Goal: Task Accomplishment & Management: Complete application form

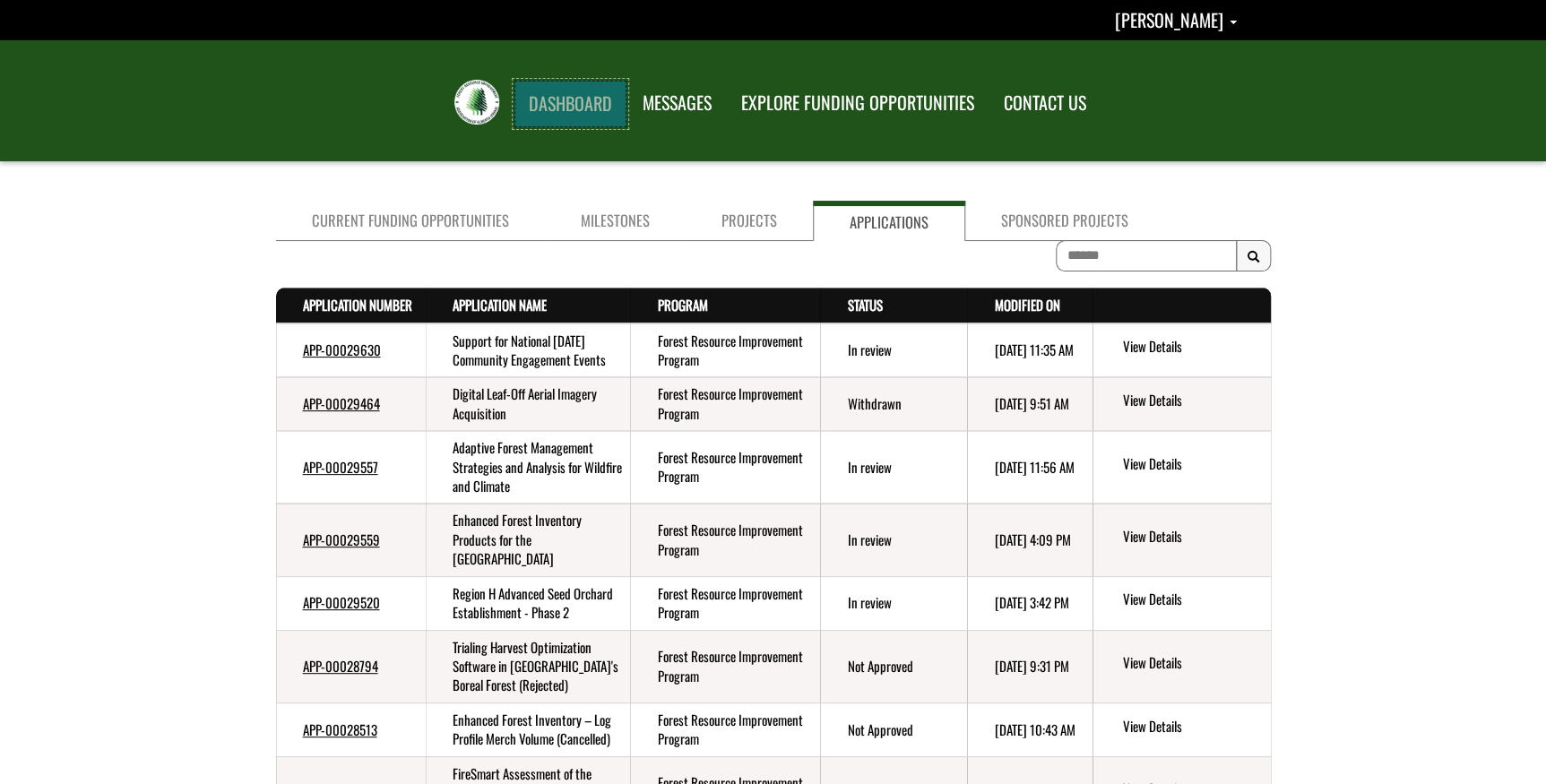
click at [535, 95] on link "DASHBOARD" at bounding box center [571, 104] width 112 height 47
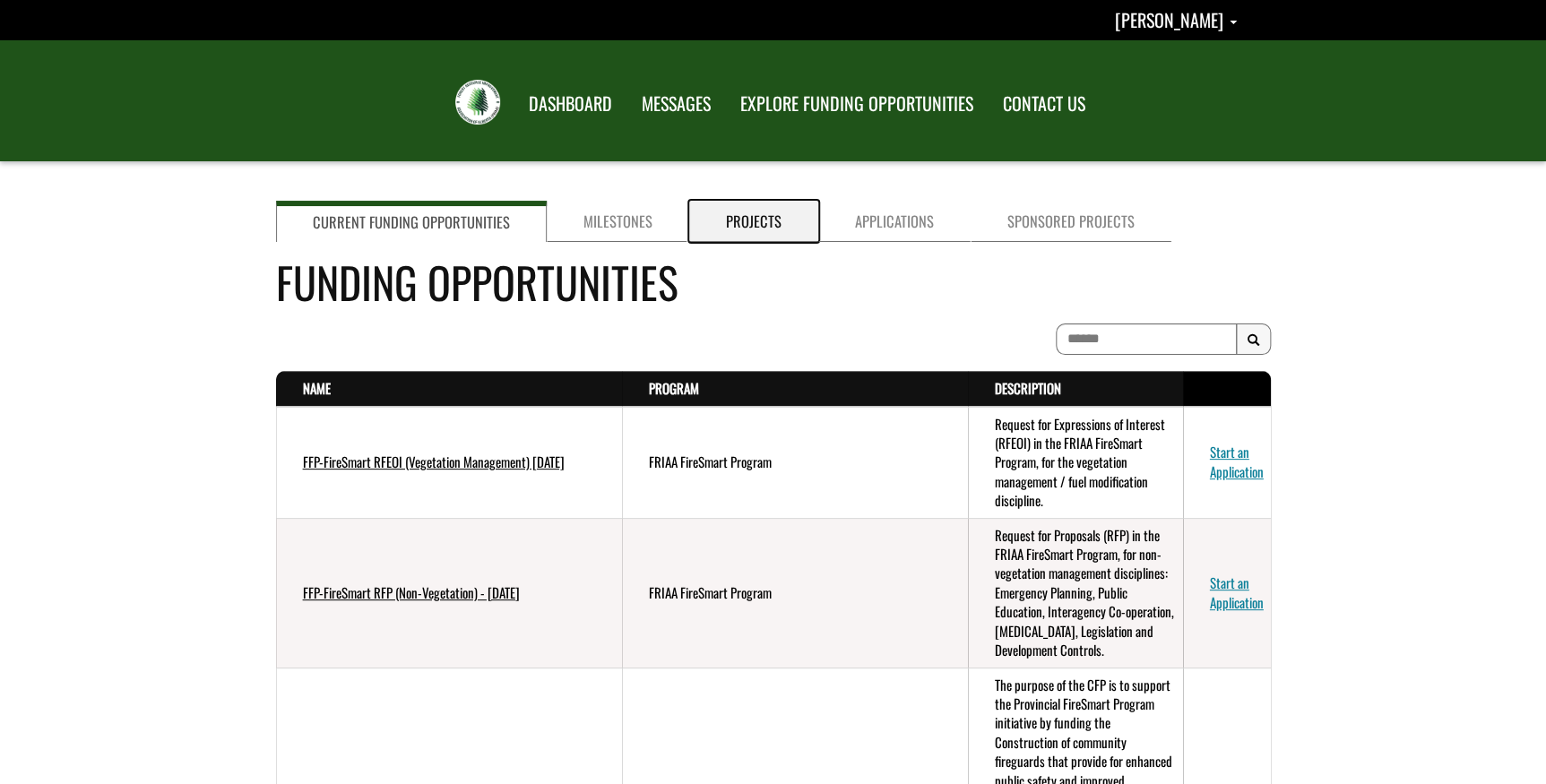
click at [761, 221] on link "Projects" at bounding box center [753, 222] width 129 height 41
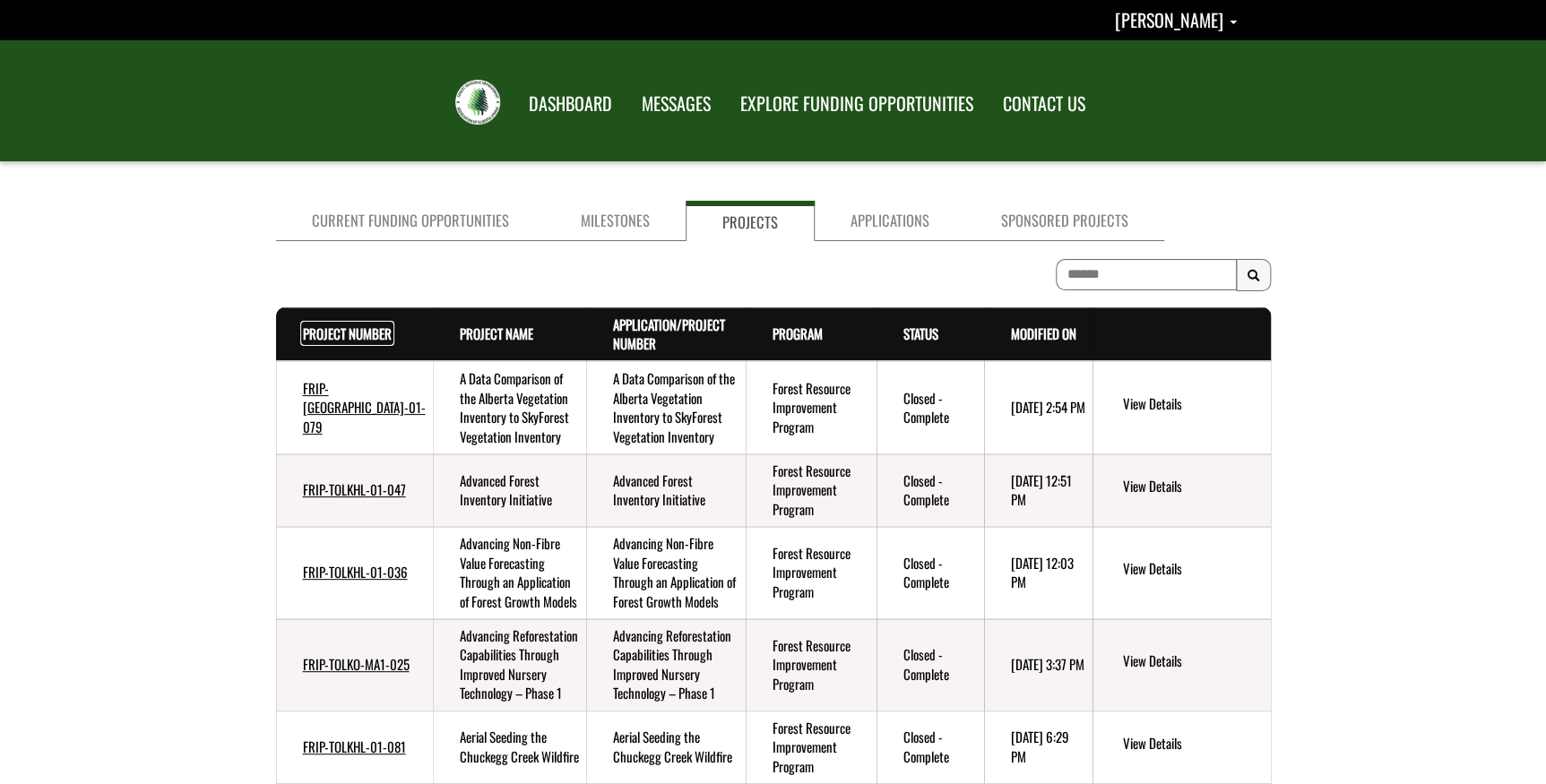
click at [323, 333] on link "Project Number . sort descending" at bounding box center [347, 333] width 88 height 20
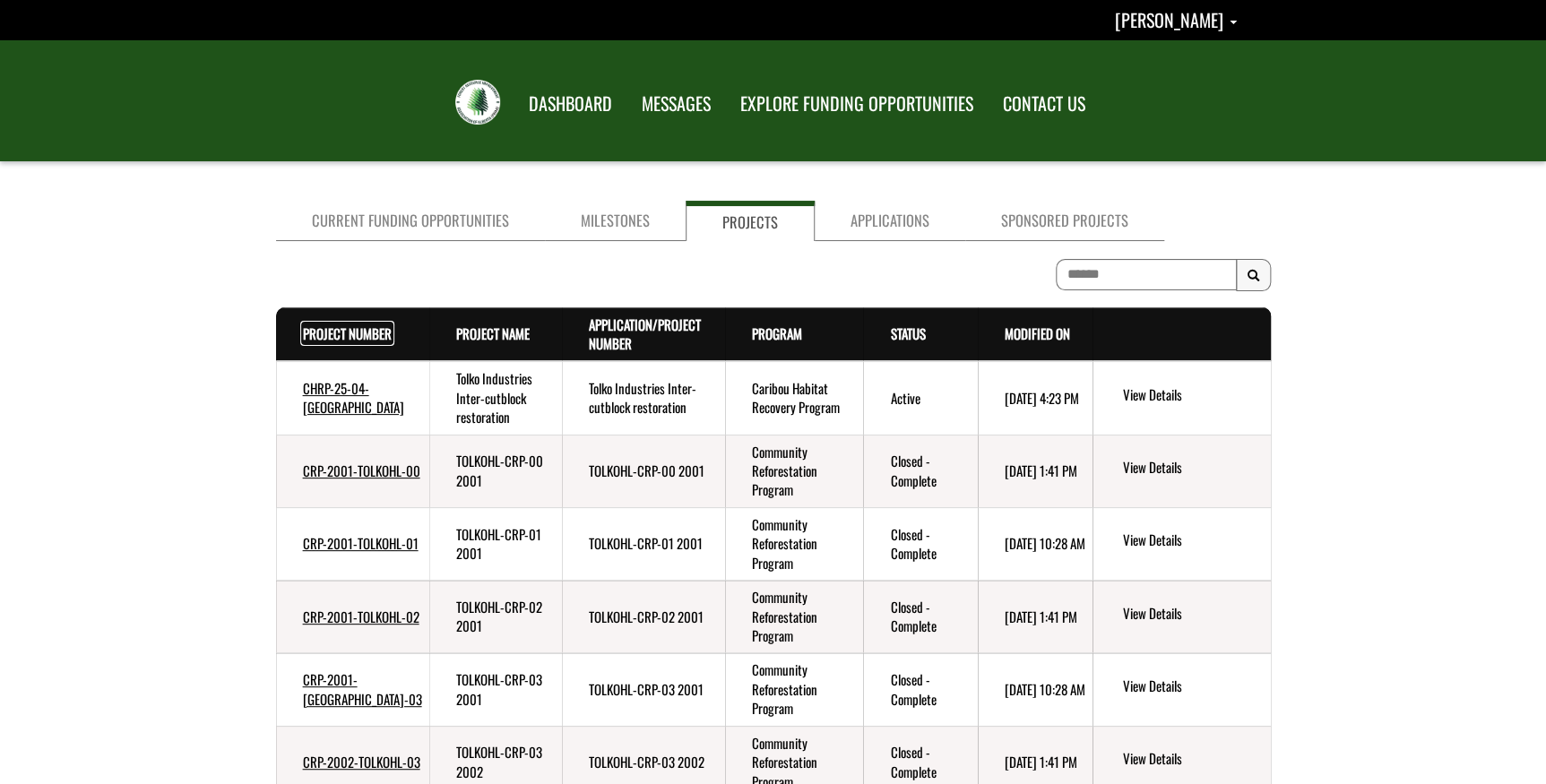
click at [323, 332] on link "Project Number . sort descending" at bounding box center [347, 333] width 88 height 20
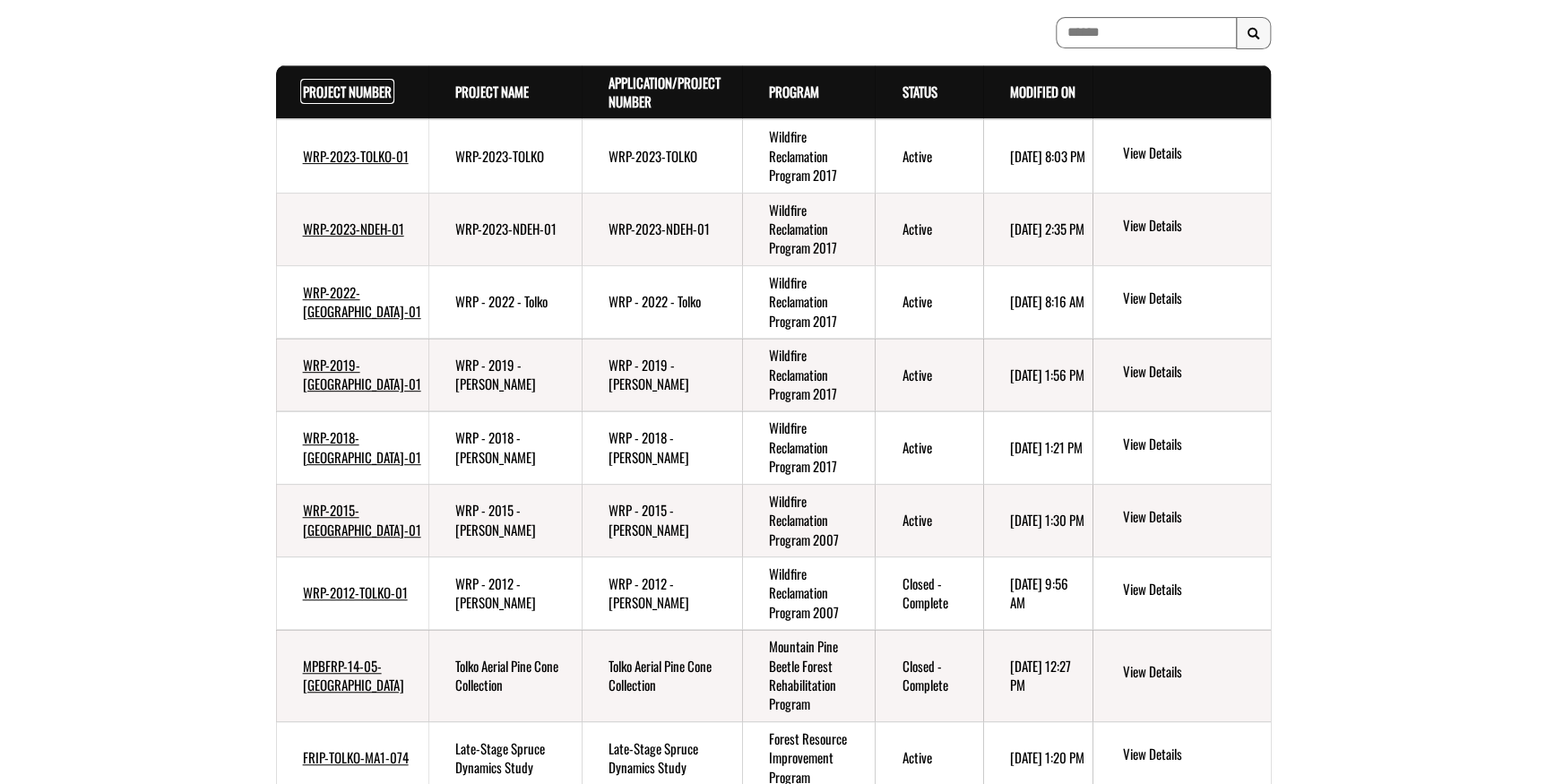
scroll to position [400, 0]
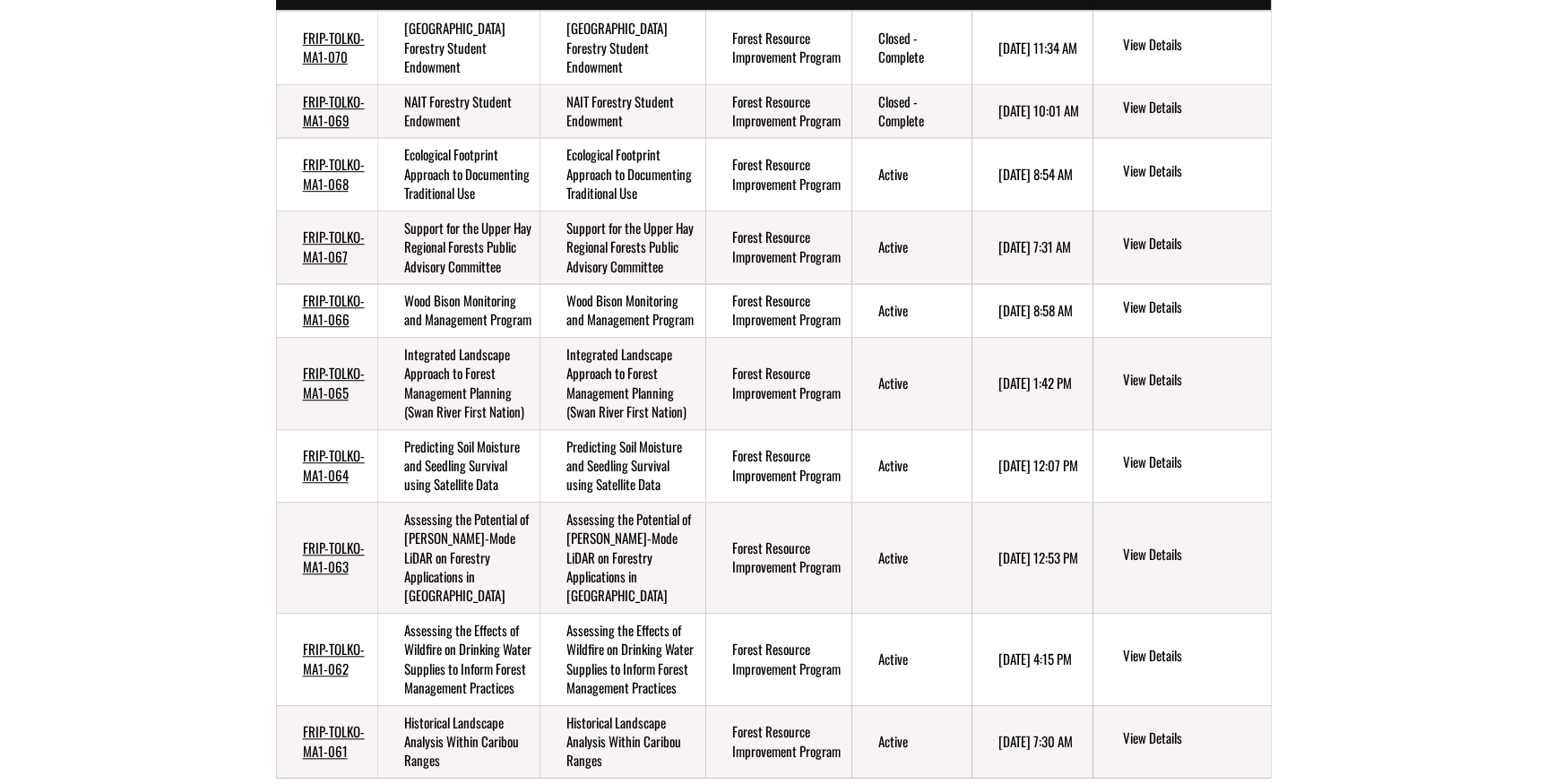
scroll to position [631, 0]
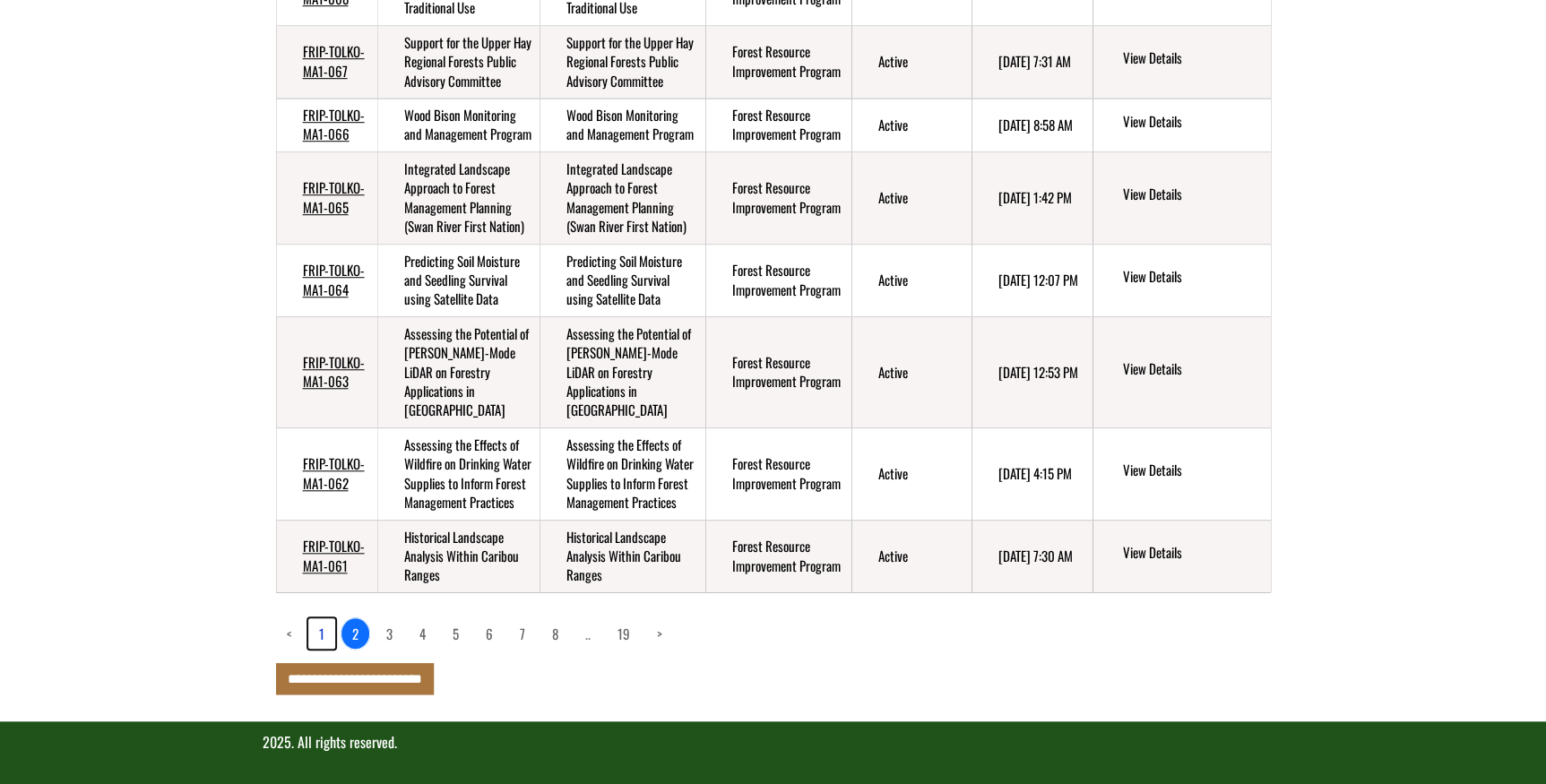
click at [318, 626] on link "1" at bounding box center [322, 634] width 27 height 31
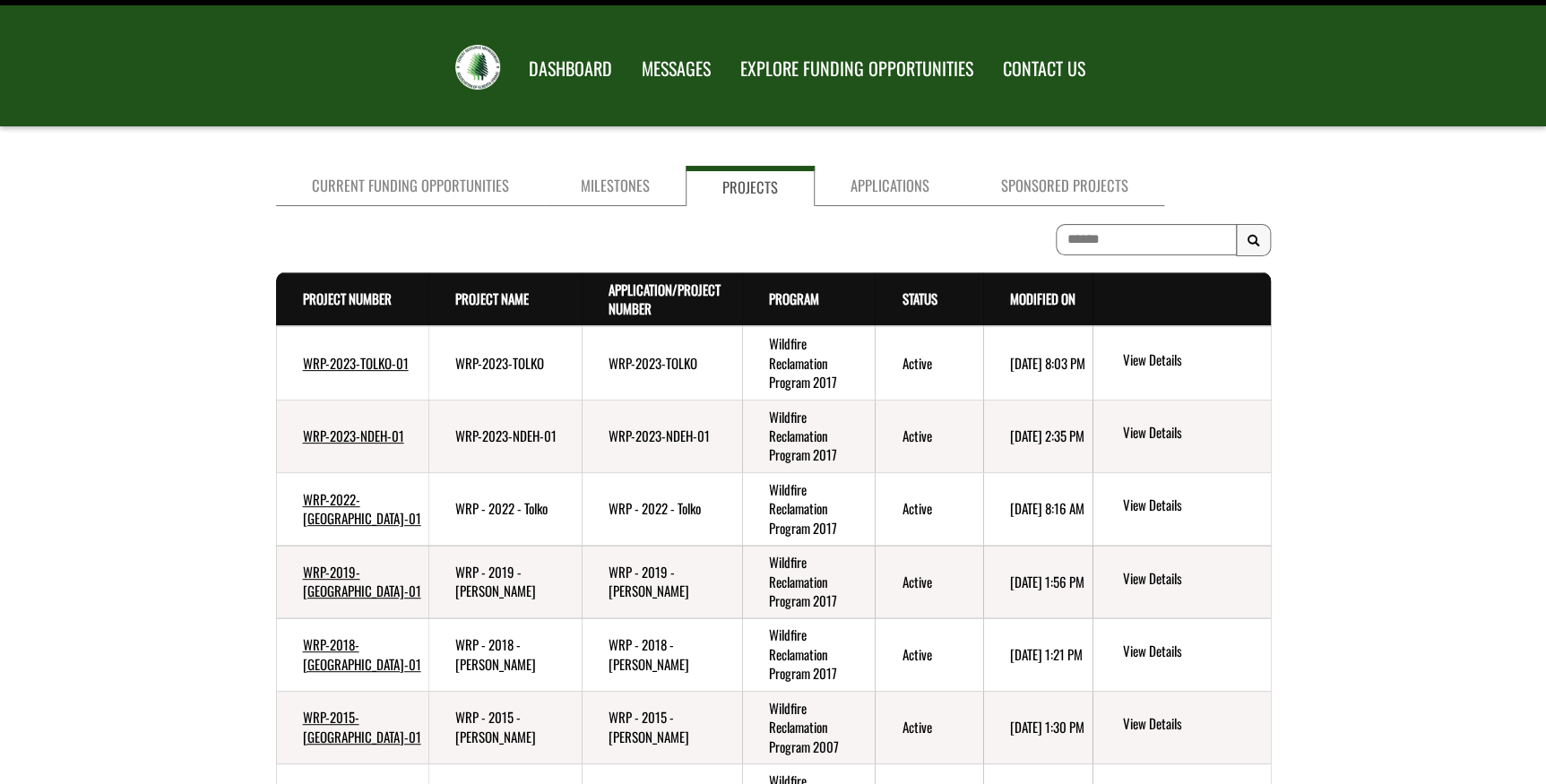
scroll to position [0, 0]
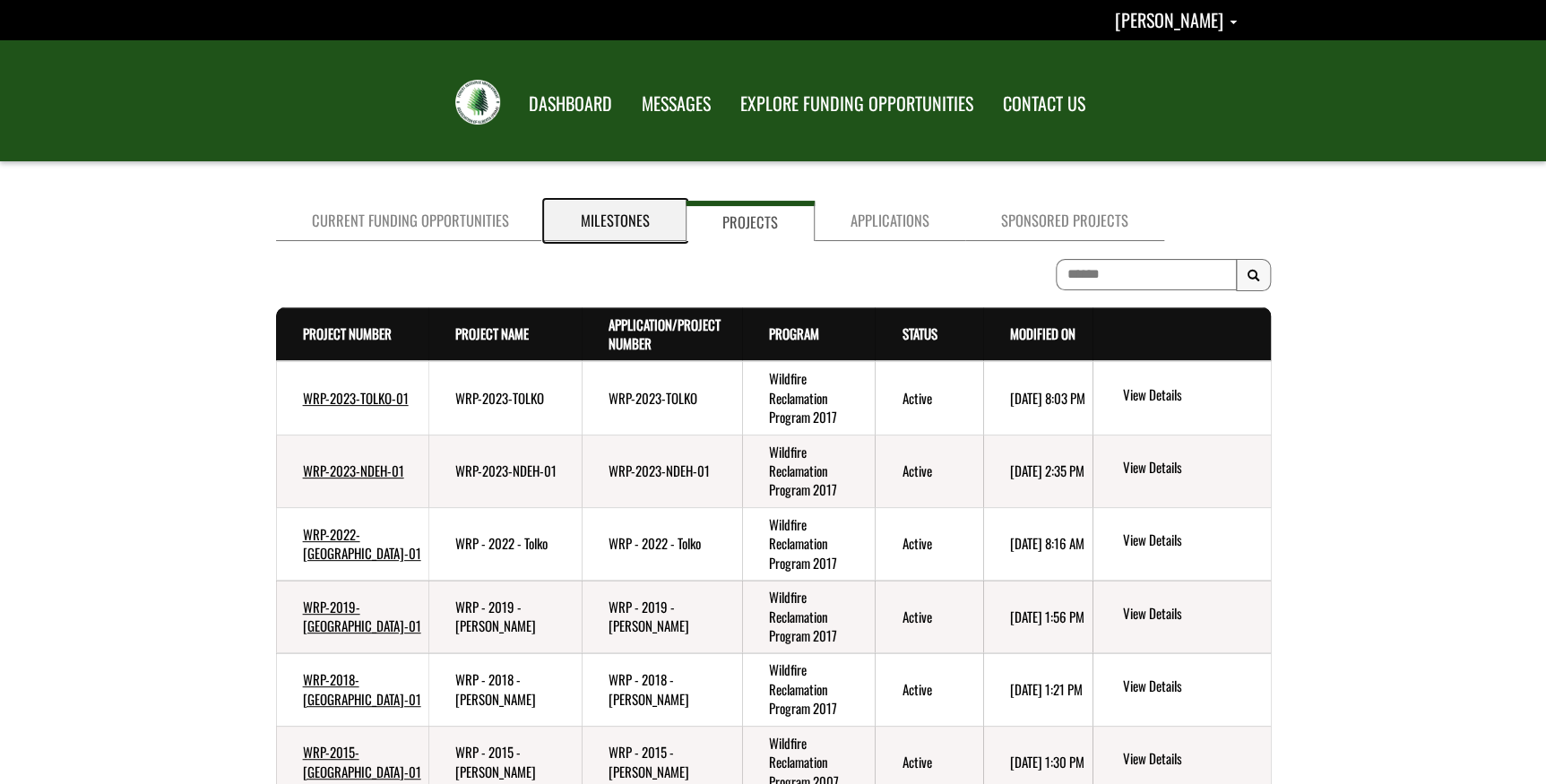
click at [601, 215] on link "Milestones" at bounding box center [615, 221] width 141 height 41
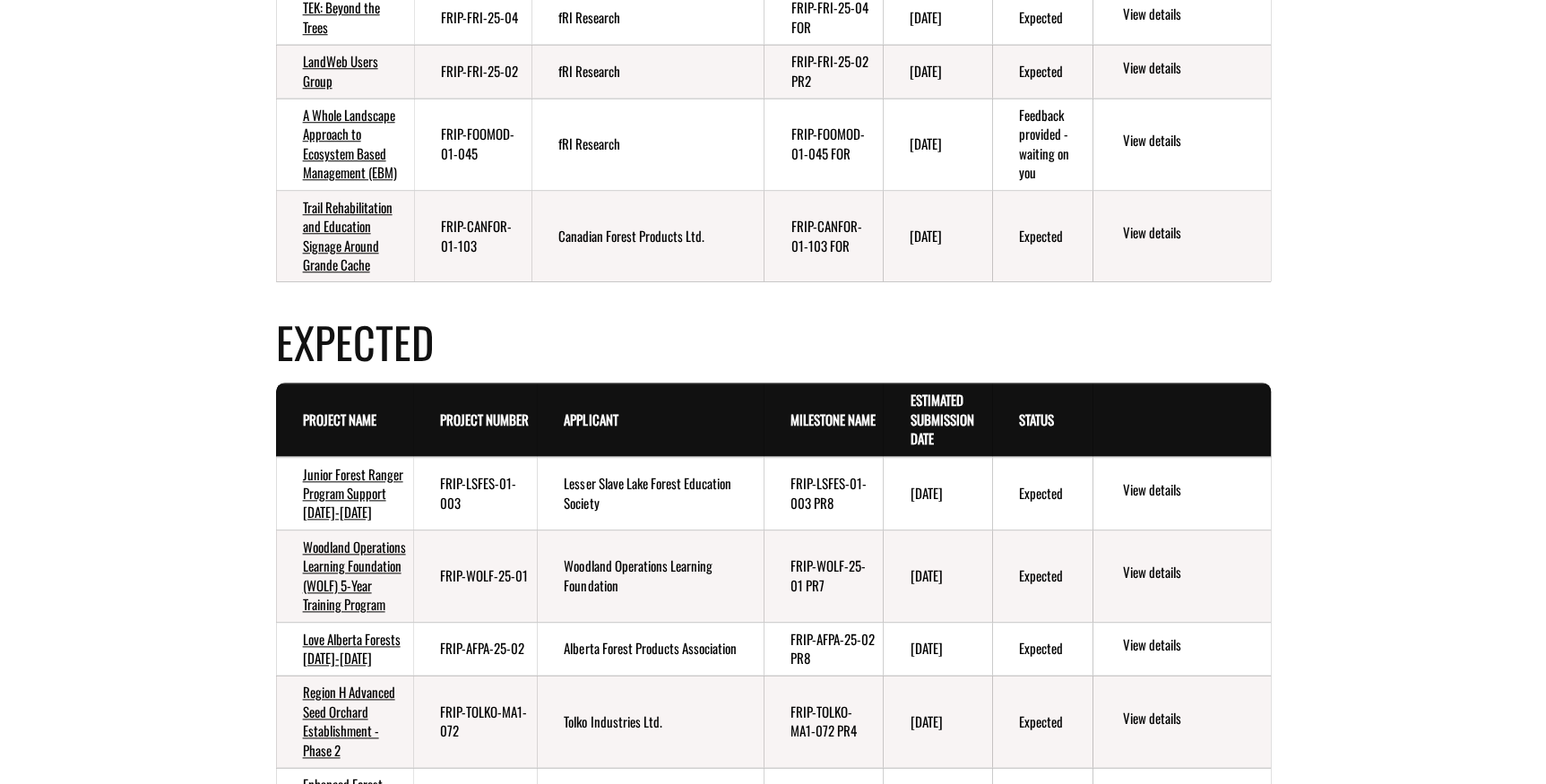
scroll to position [815, 0]
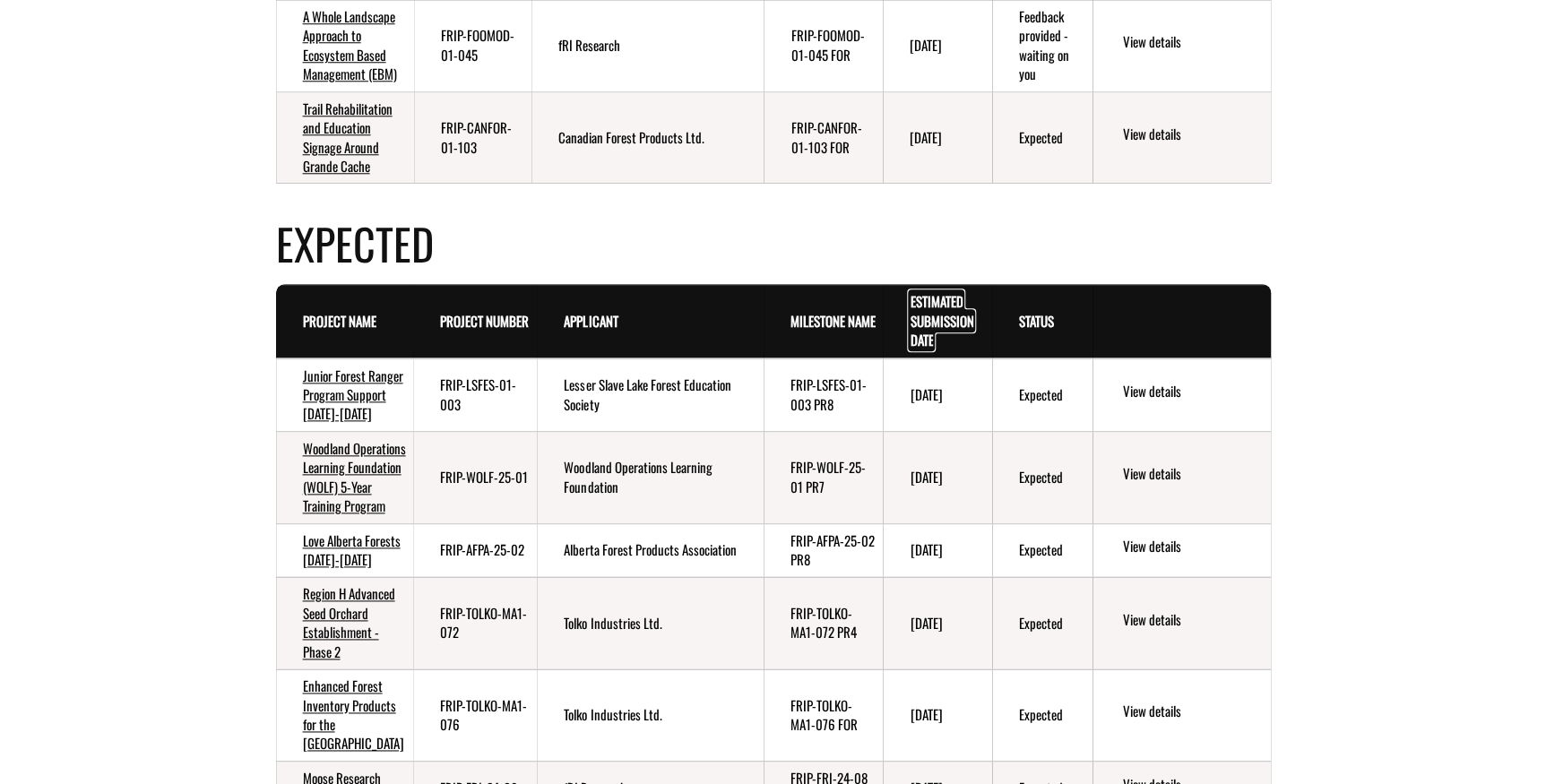
click at [925, 350] on link "Estimated Submission Date . sort descending" at bounding box center [941, 320] width 64 height 59
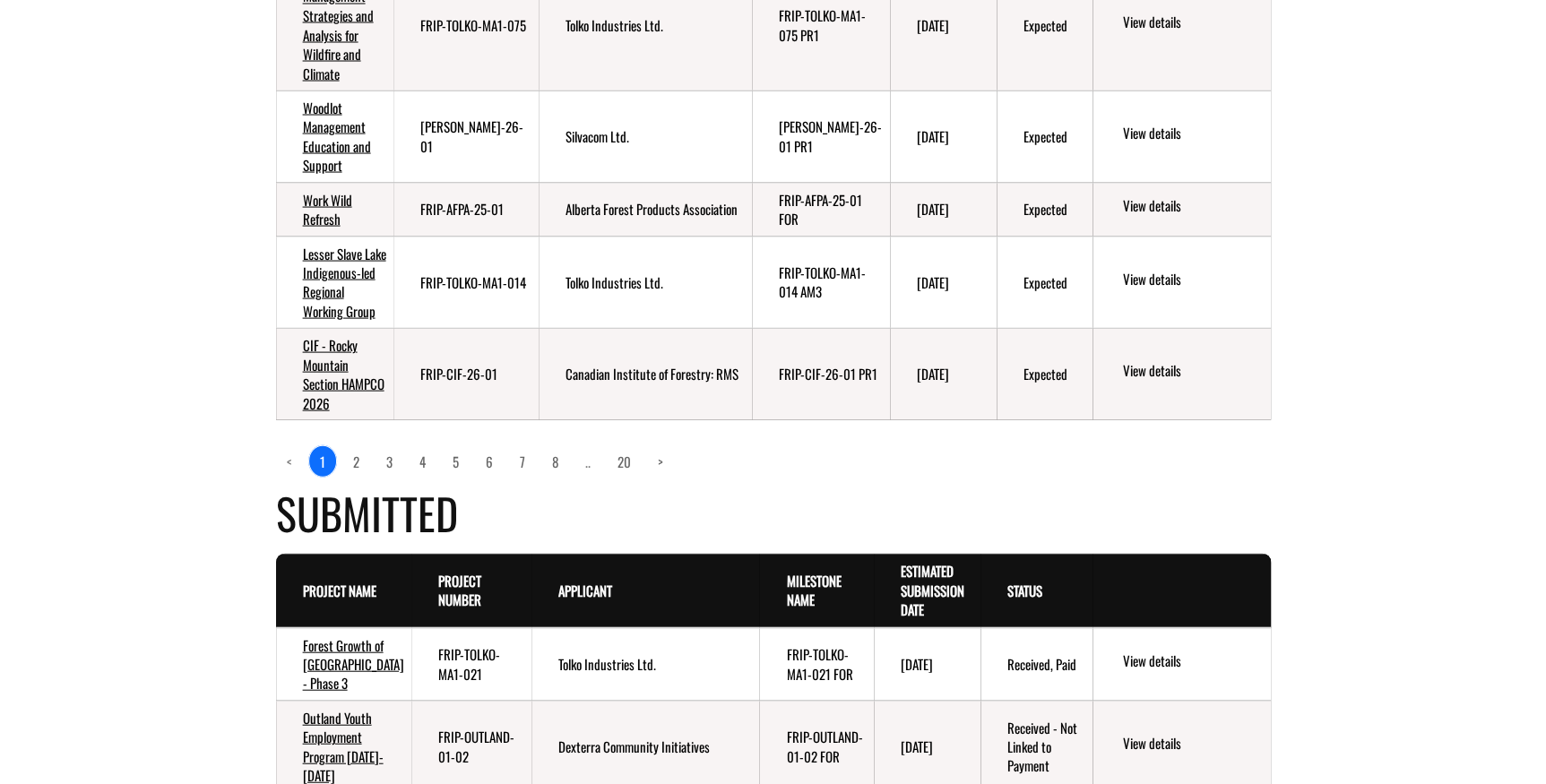
scroll to position [1710, 0]
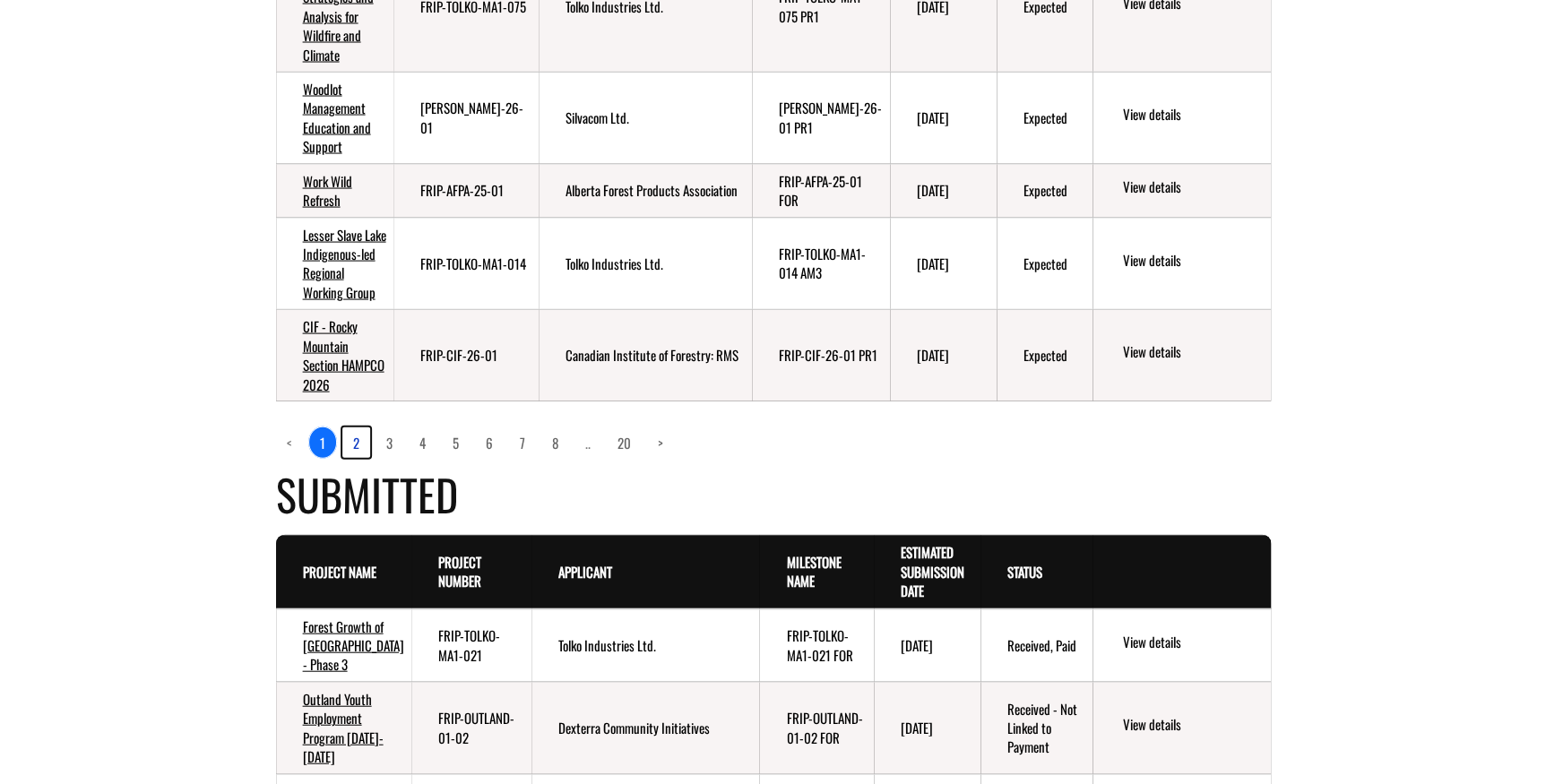
click at [356, 458] on link "2" at bounding box center [356, 442] width 28 height 31
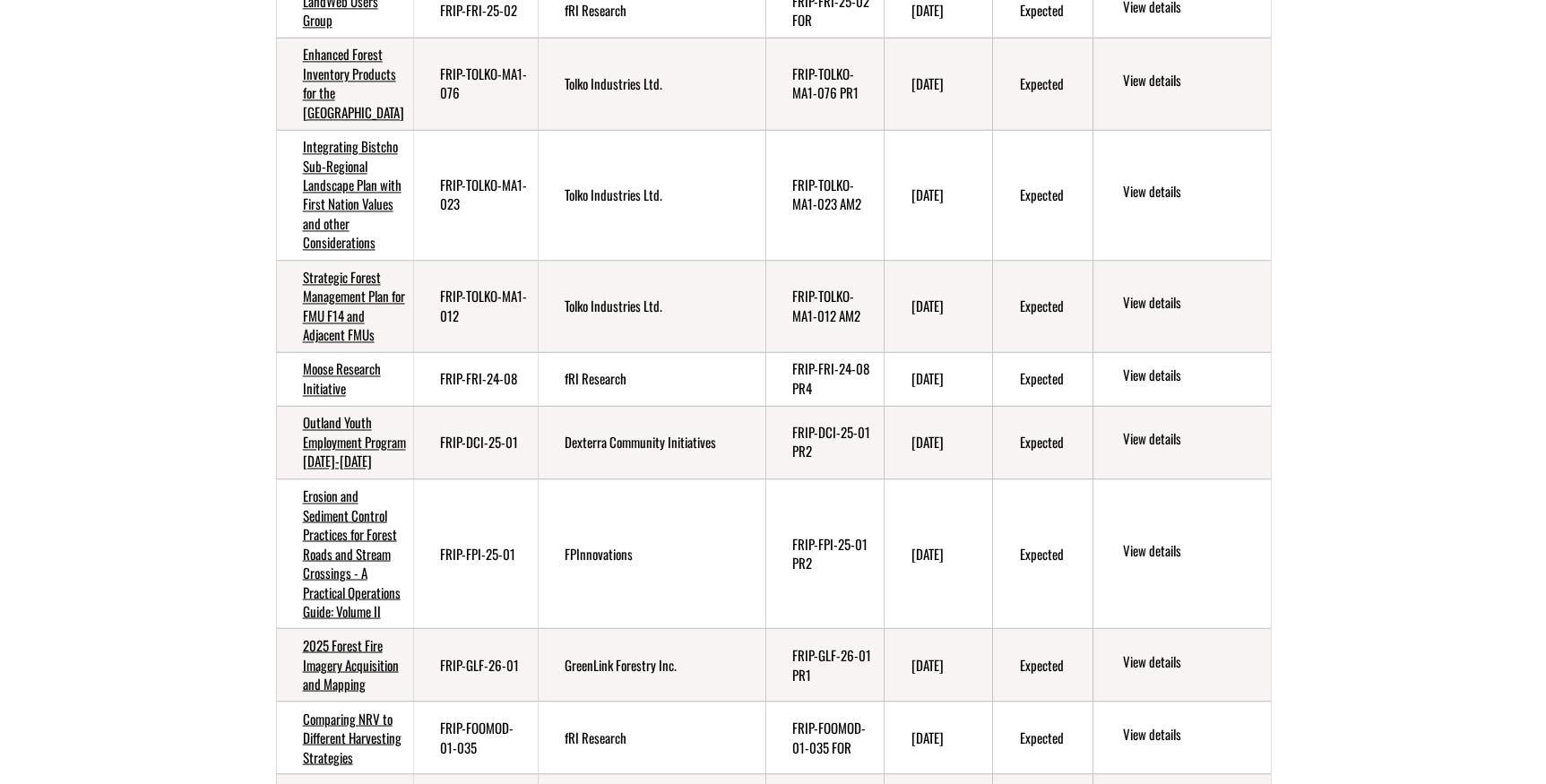
scroll to position [1058, 0]
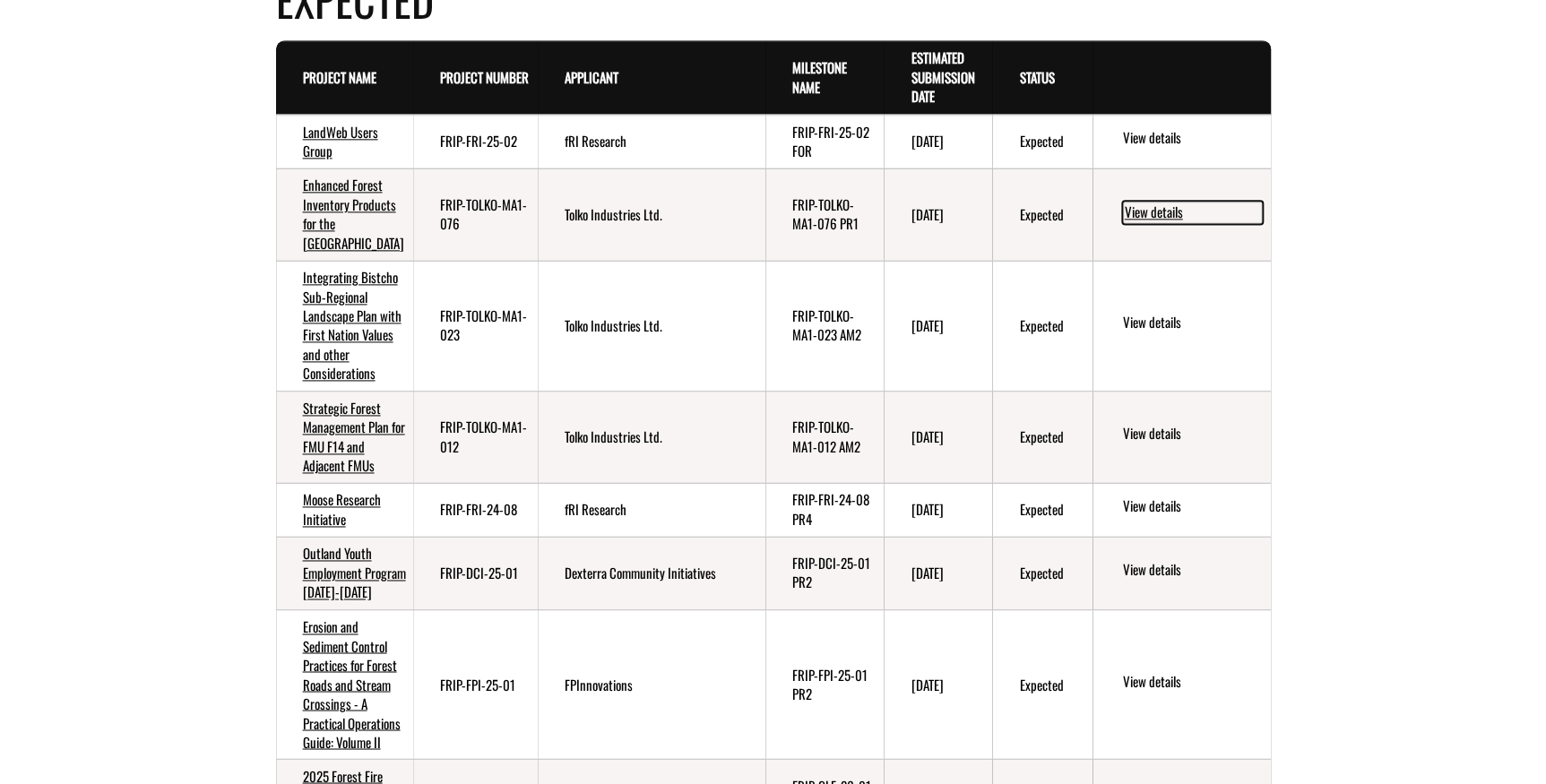
click at [1141, 224] on link "View details" at bounding box center [1193, 213] width 141 height 23
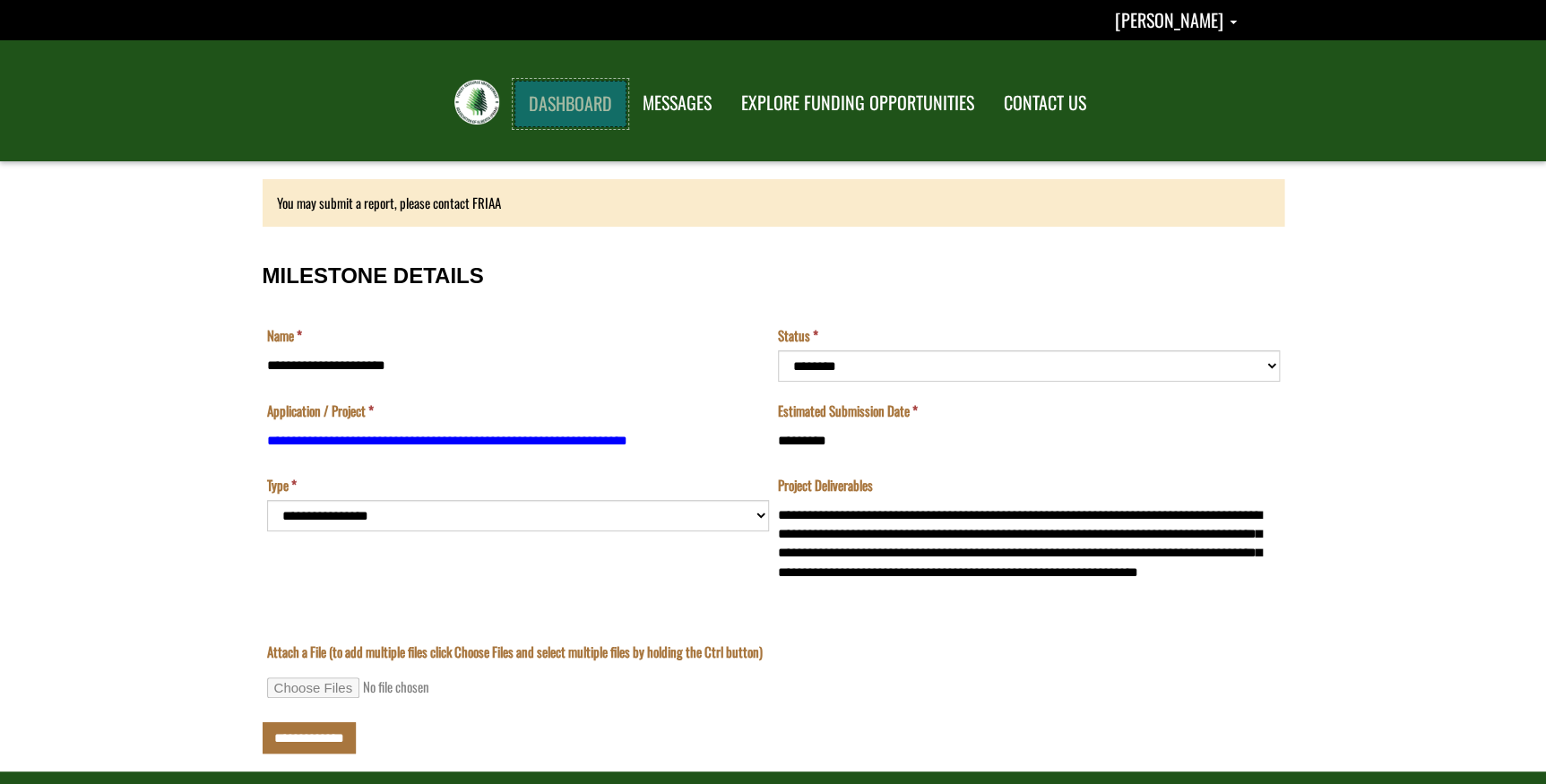
click at [593, 102] on link "DASHBOARD" at bounding box center [571, 104] width 112 height 47
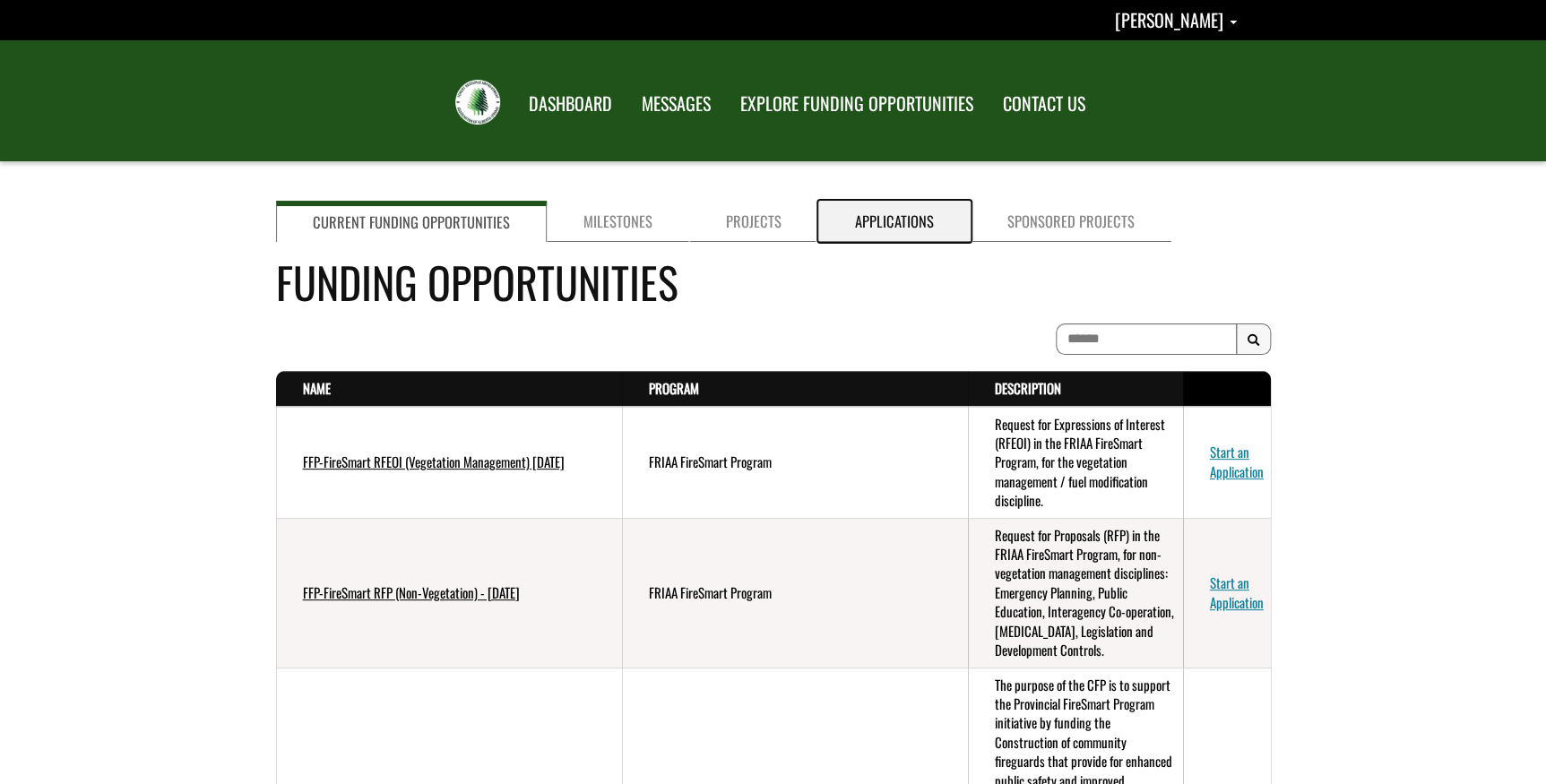
click at [885, 210] on link "Applications" at bounding box center [894, 222] width 152 height 41
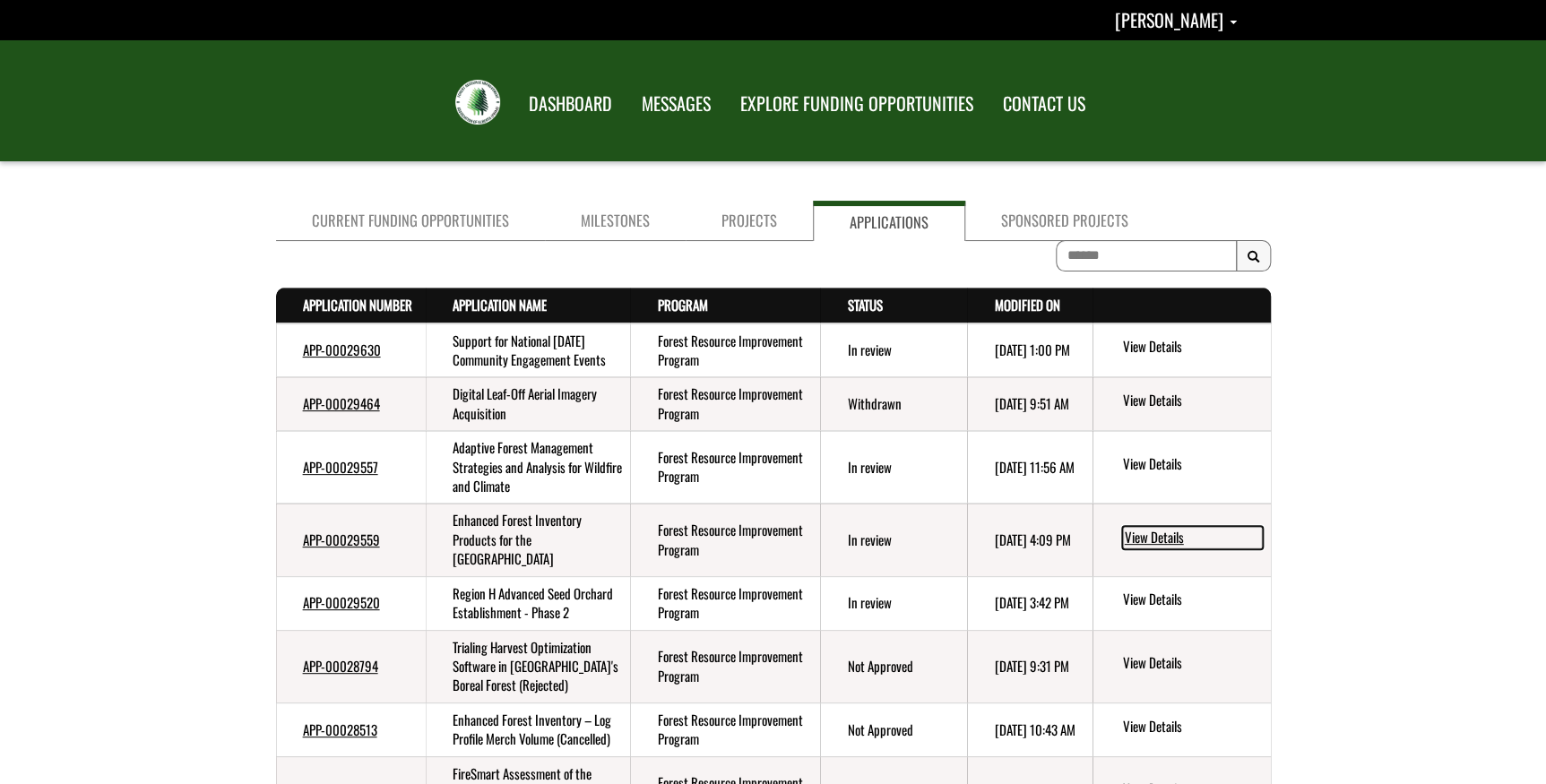
click at [1149, 549] on link "View Details" at bounding box center [1193, 538] width 141 height 23
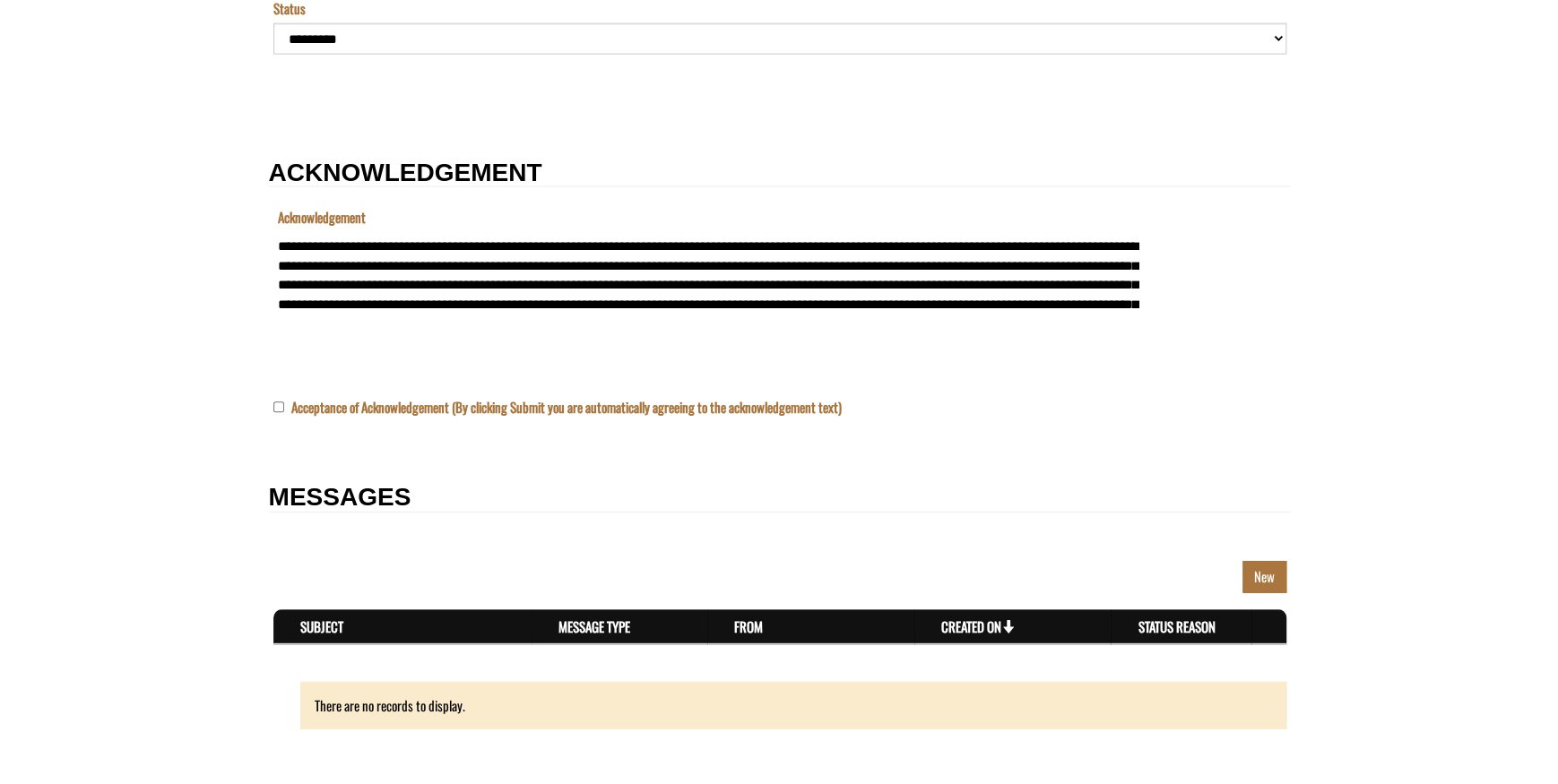
scroll to position [2329, 0]
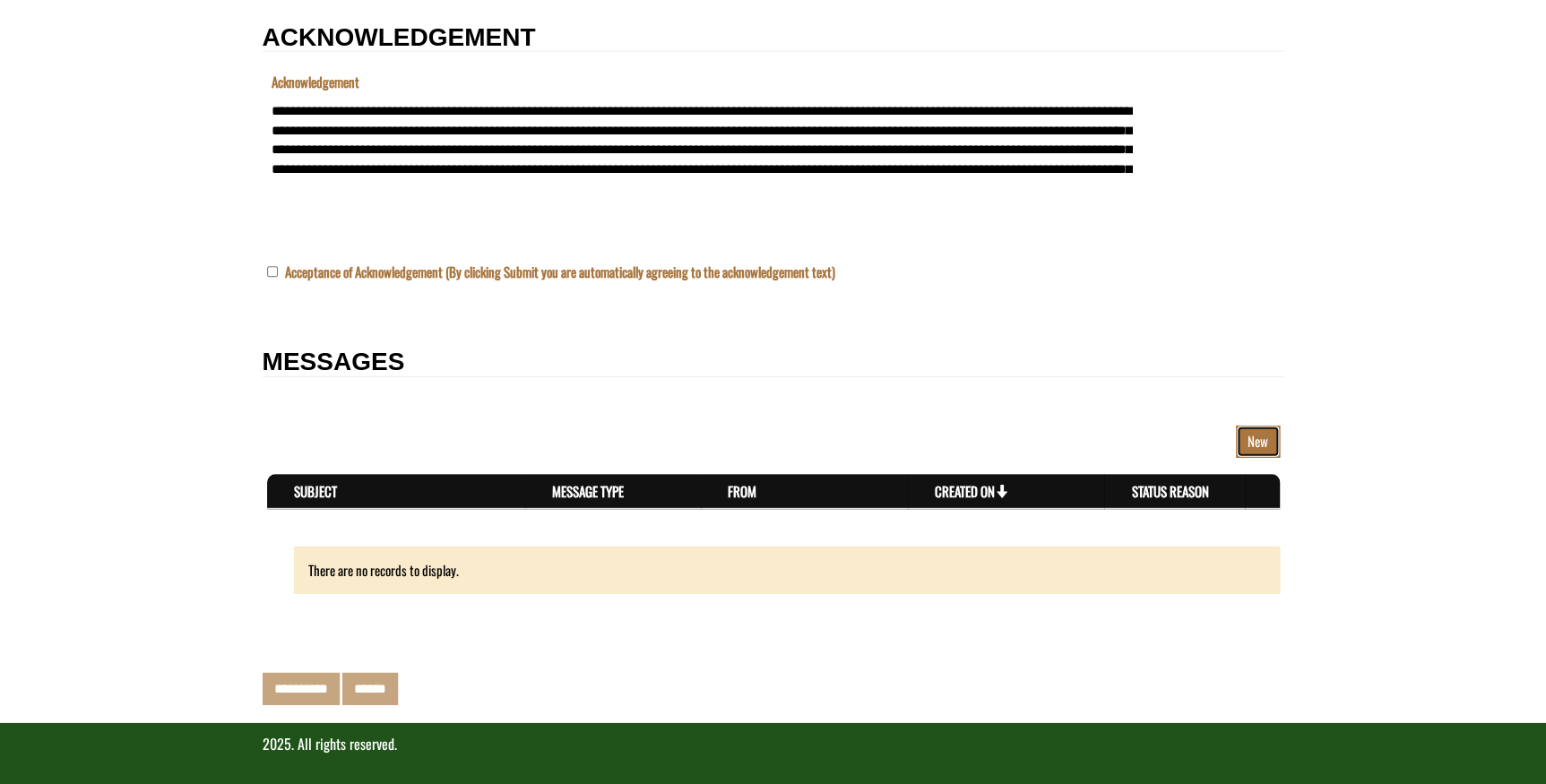
click at [1255, 434] on link "New" at bounding box center [1258, 441] width 44 height 32
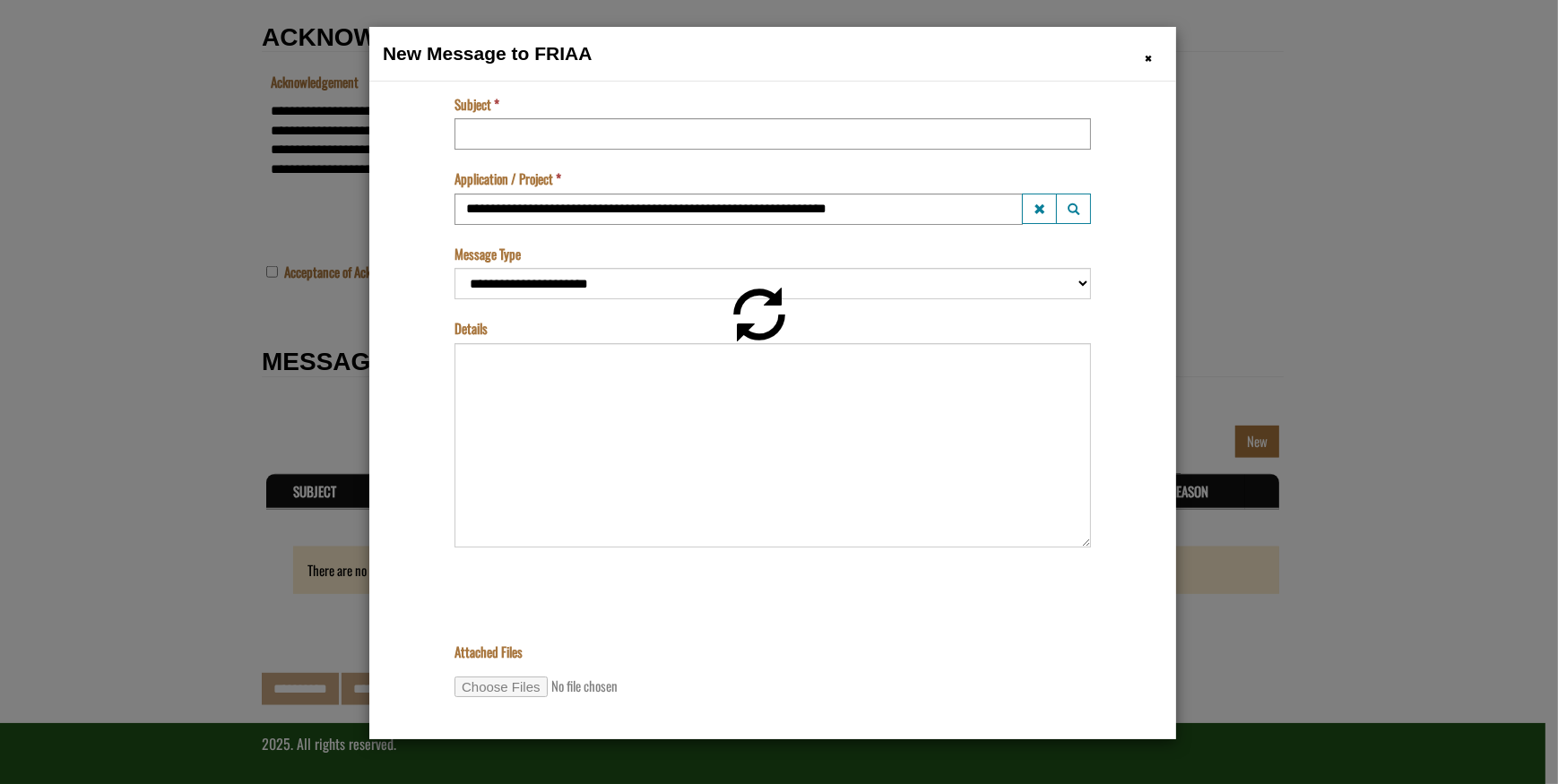
scroll to position [0, 0]
click at [603, 133] on input "Subject" at bounding box center [772, 132] width 637 height 32
click at [594, 131] on input "Subject" at bounding box center [772, 132] width 637 height 32
click at [633, 133] on input "**********" at bounding box center [772, 132] width 637 height 32
type input "**********"
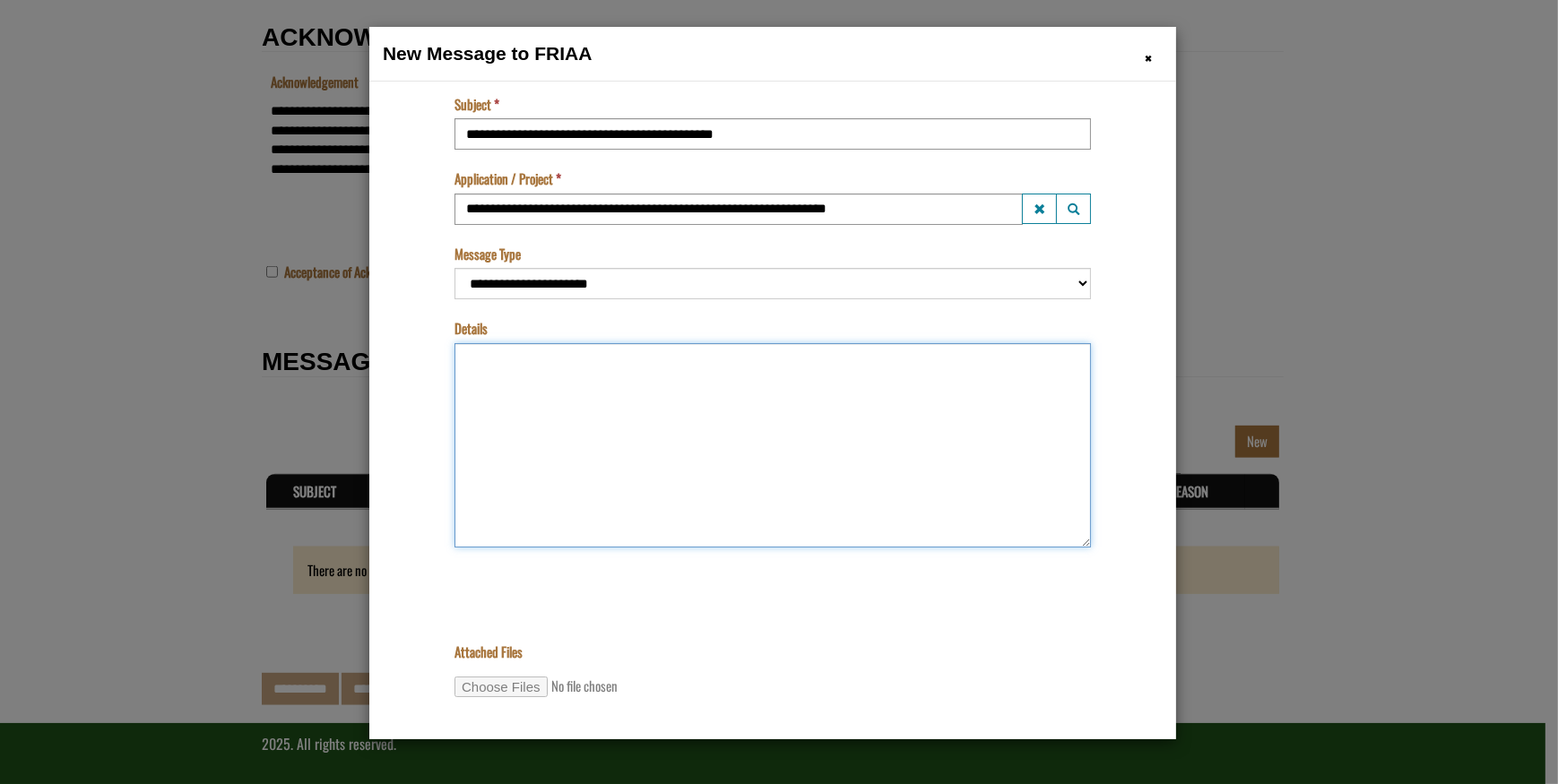
drag, startPoint x: 487, startPoint y: 368, endPoint x: 577, endPoint y: 350, distance: 91.8
click at [487, 368] on textarea "Details" at bounding box center [772, 444] width 637 height 205
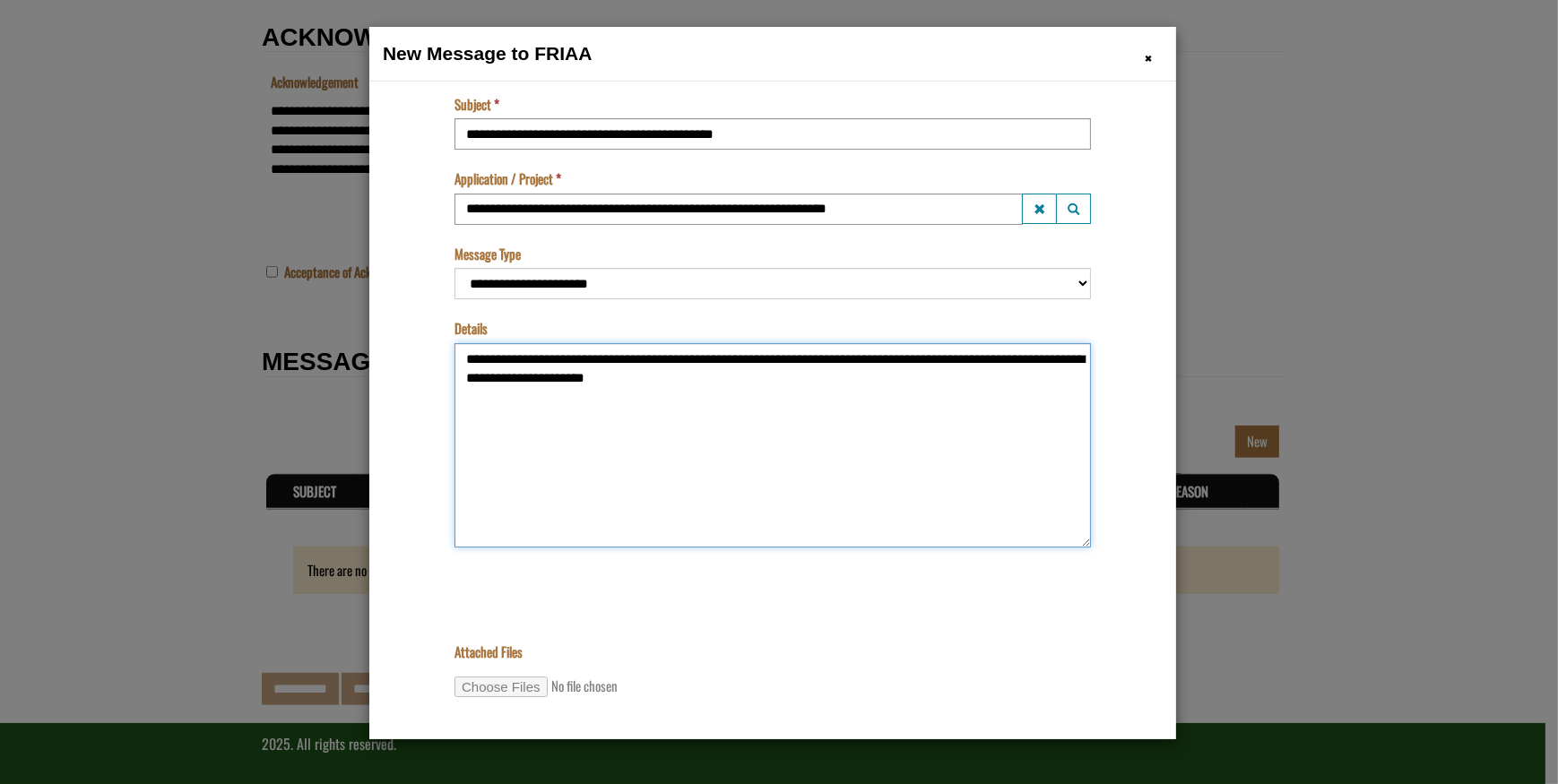
drag, startPoint x: 783, startPoint y: 356, endPoint x: 1027, endPoint y: 378, distance: 245.0
click at [1027, 378] on textarea "**********" at bounding box center [772, 444] width 637 height 205
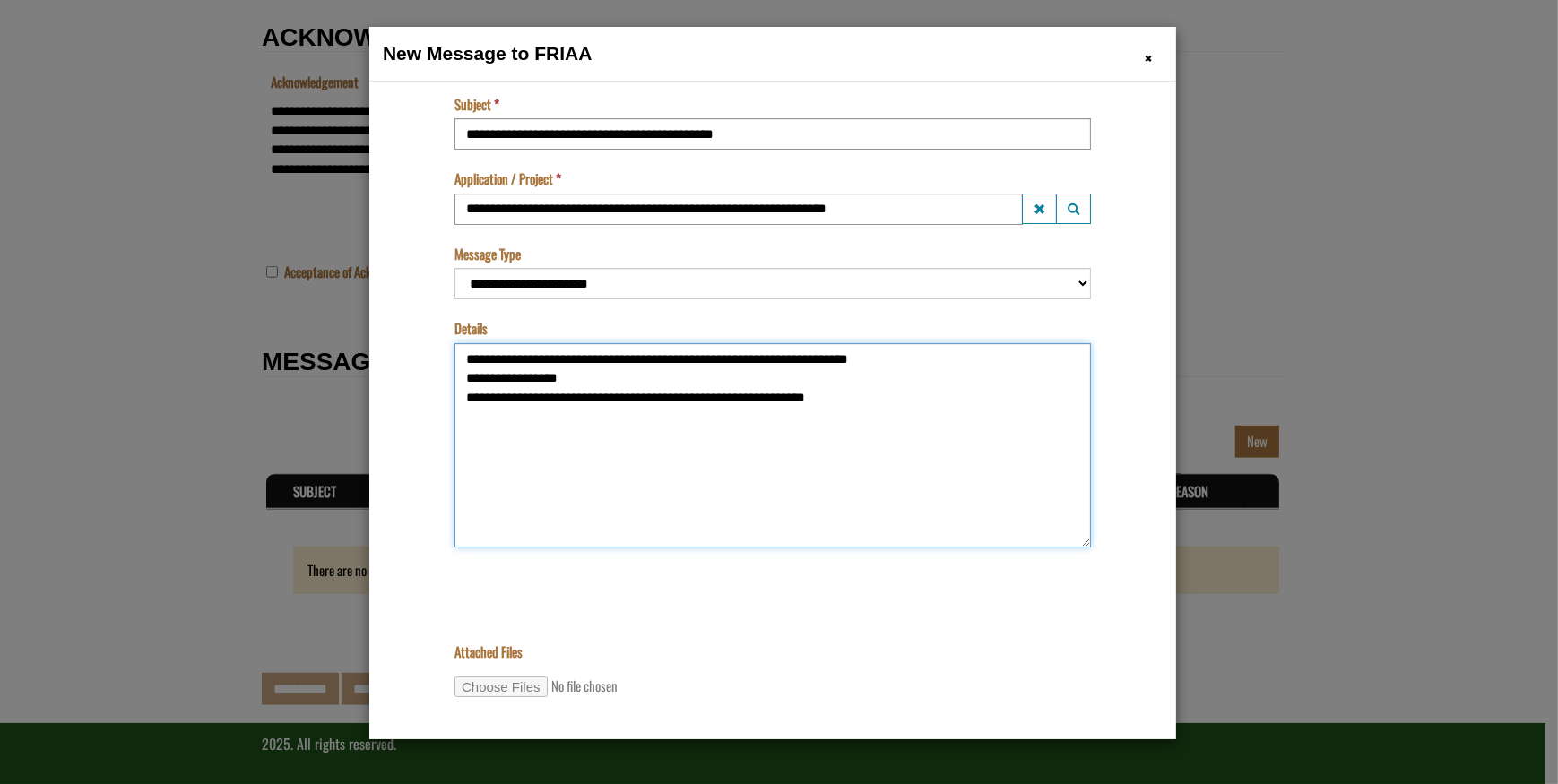
click at [584, 379] on textarea "**********" at bounding box center [772, 444] width 637 height 205
click at [813, 401] on textarea "**********" at bounding box center [772, 444] width 637 height 205
drag, startPoint x: 574, startPoint y: 415, endPoint x: 419, endPoint y: 351, distance: 167.7
click at [419, 351] on body "**********" at bounding box center [772, 407] width 780 height 627
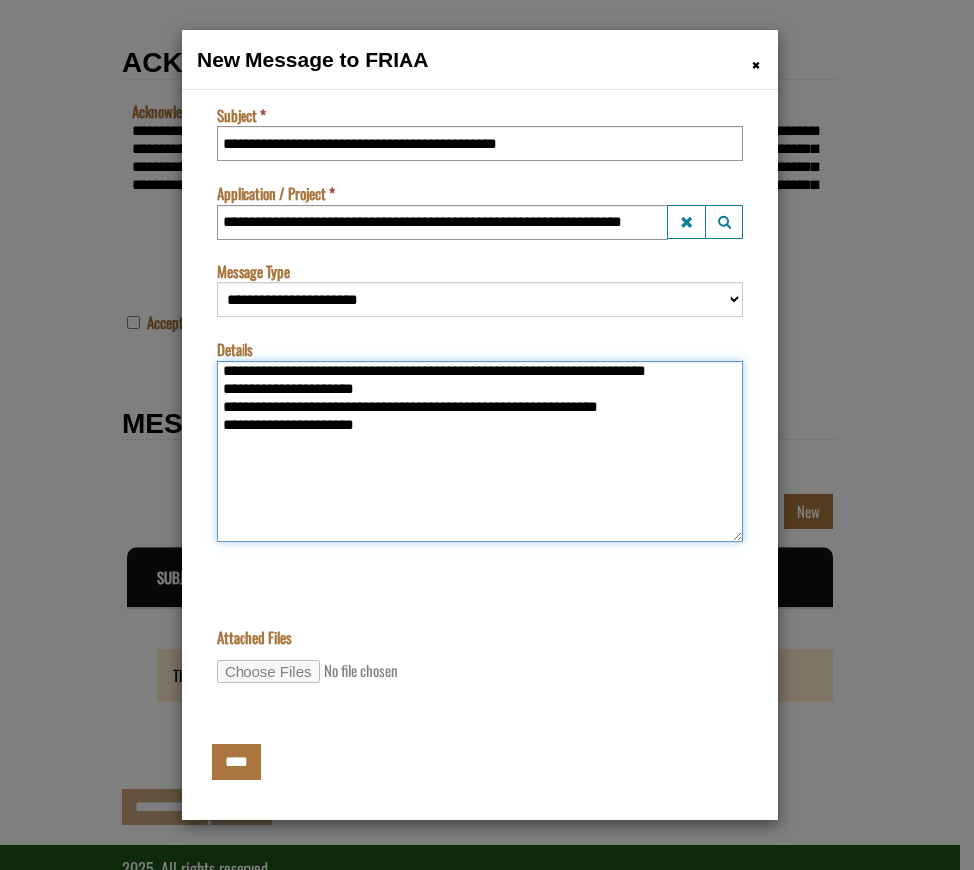
paste textarea "**********"
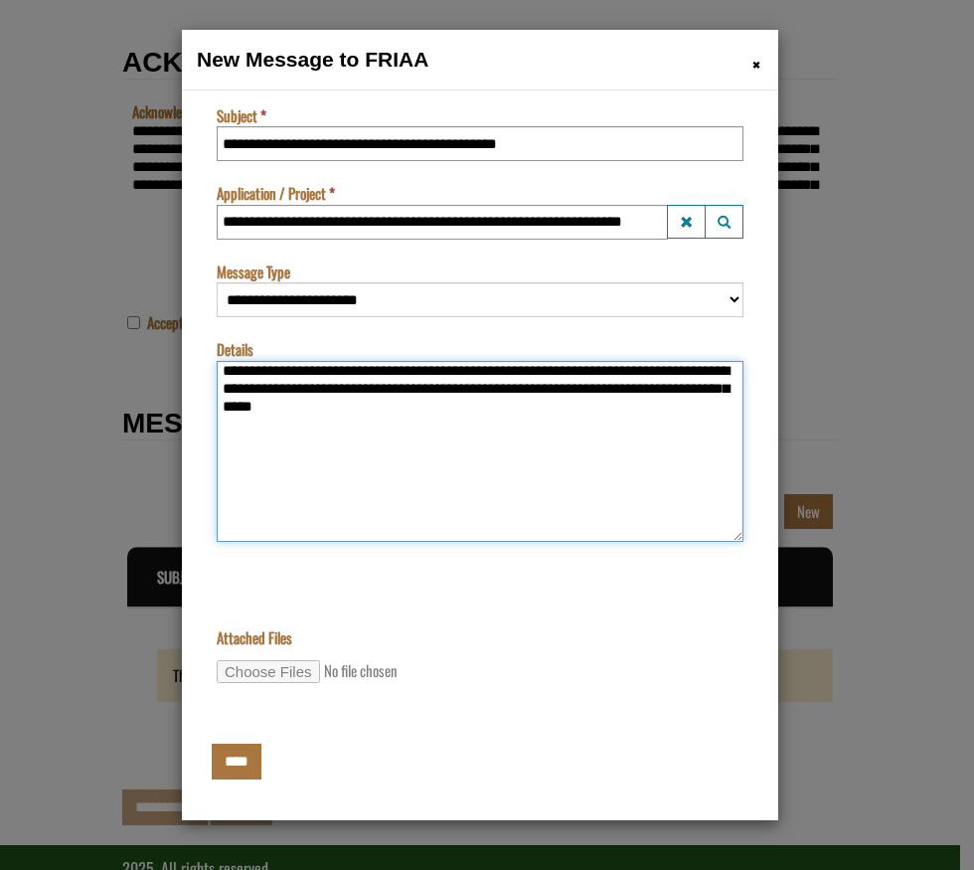
type textarea "**********"
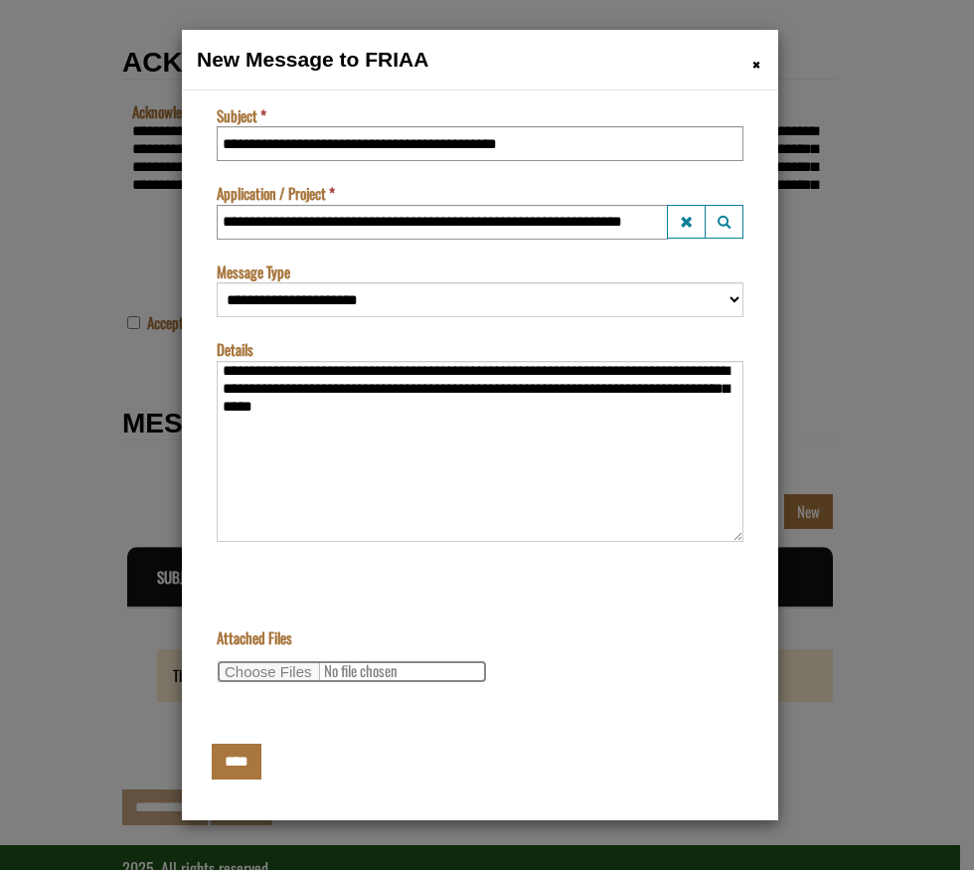
click at [257, 681] on input "Attached Files" at bounding box center [352, 670] width 270 height 23
click at [757, 63] on span "×" at bounding box center [757, 64] width 8 height 31
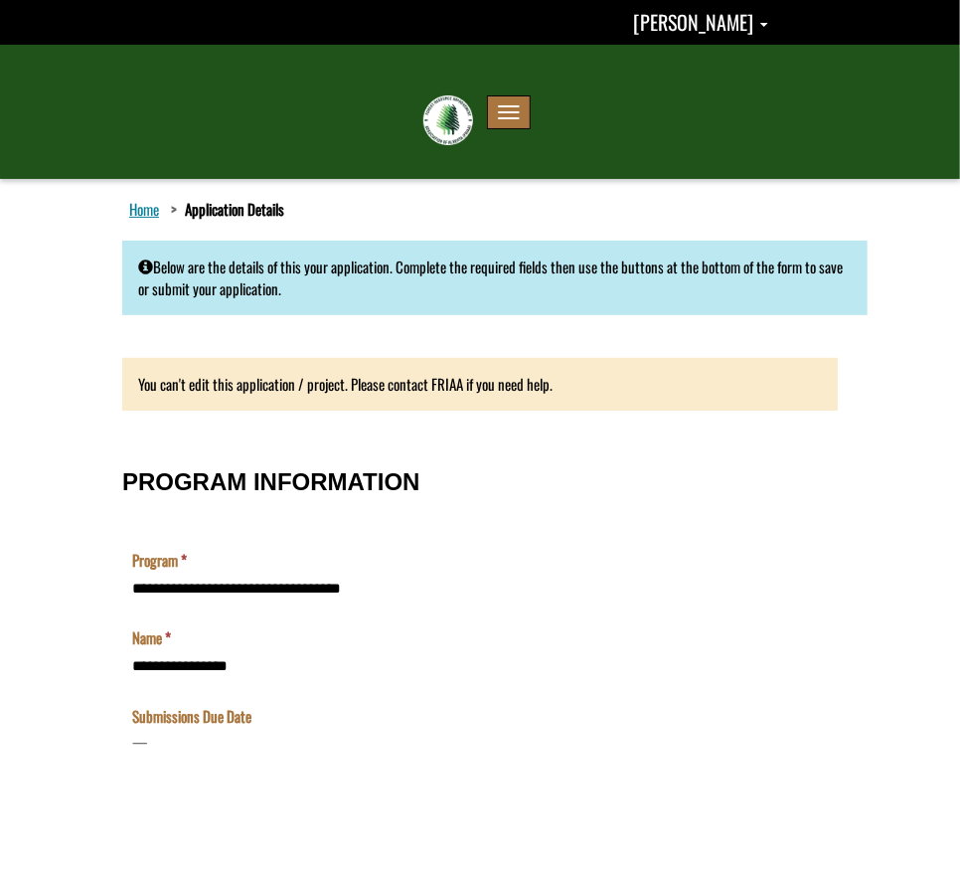
click at [505, 103] on button "Toggle navigation" at bounding box center [509, 112] width 44 height 34
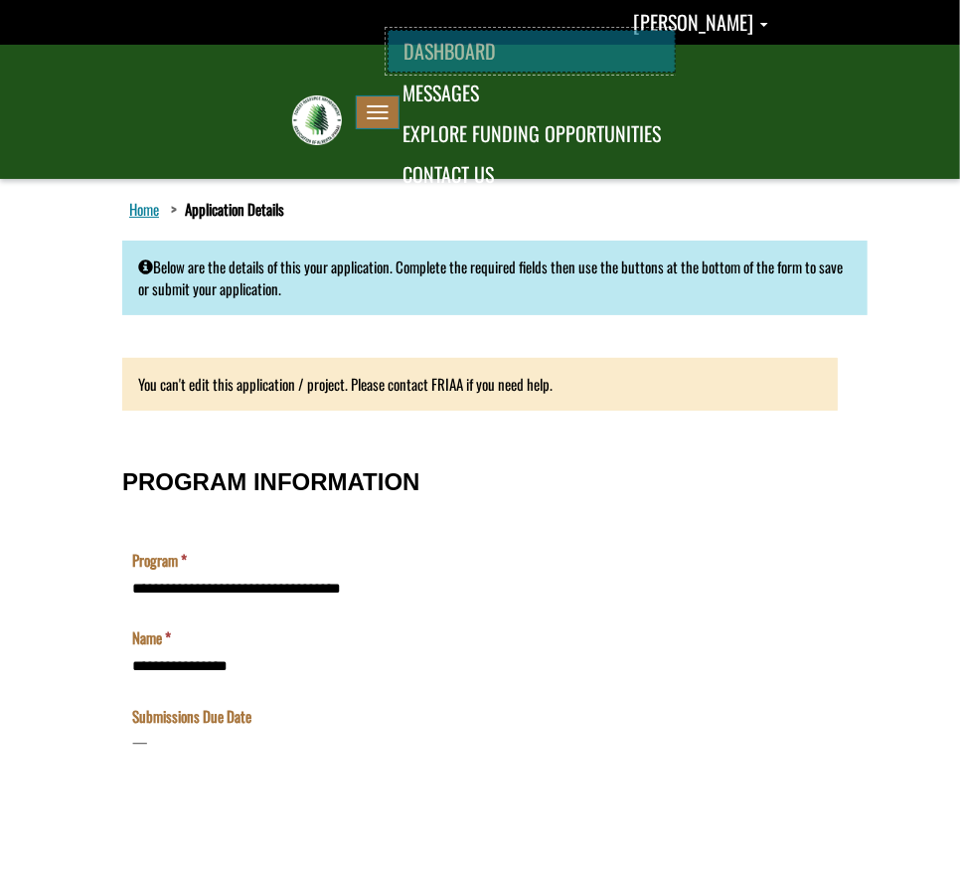
click at [412, 55] on link "DASHBOARD" at bounding box center [532, 51] width 288 height 43
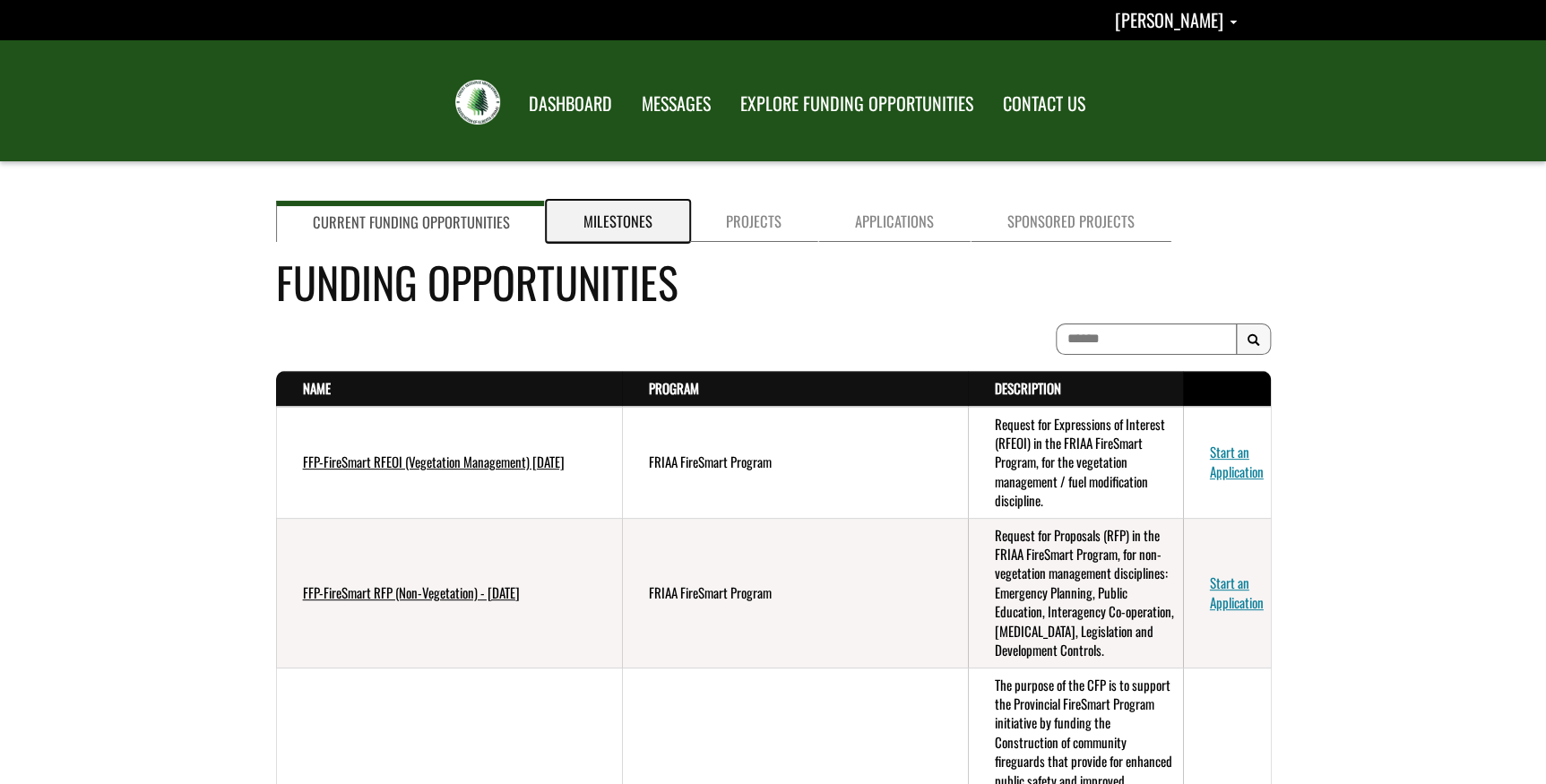
click at [645, 207] on link "Milestones" at bounding box center [617, 222] width 142 height 41
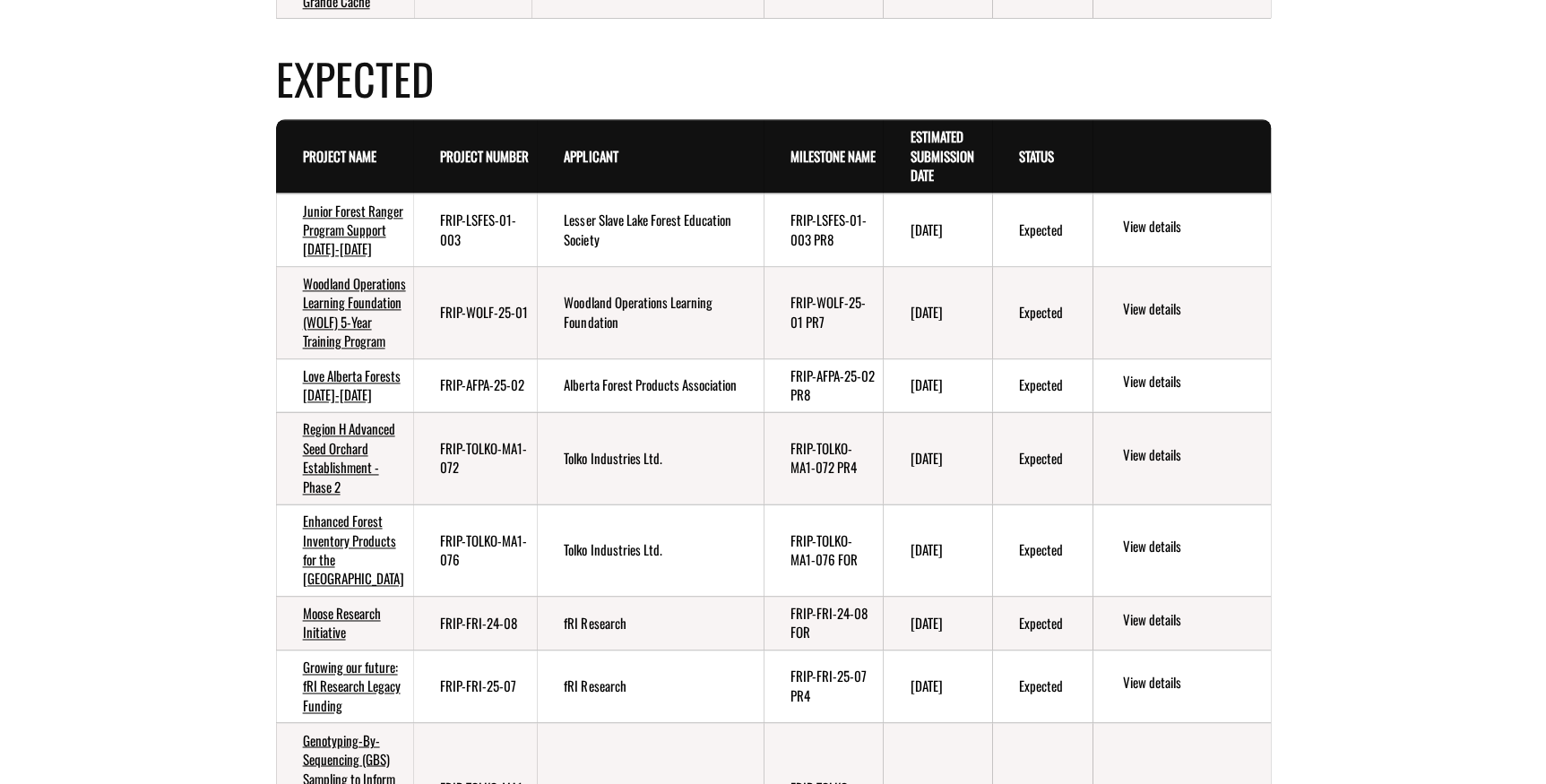
scroll to position [1058, 0]
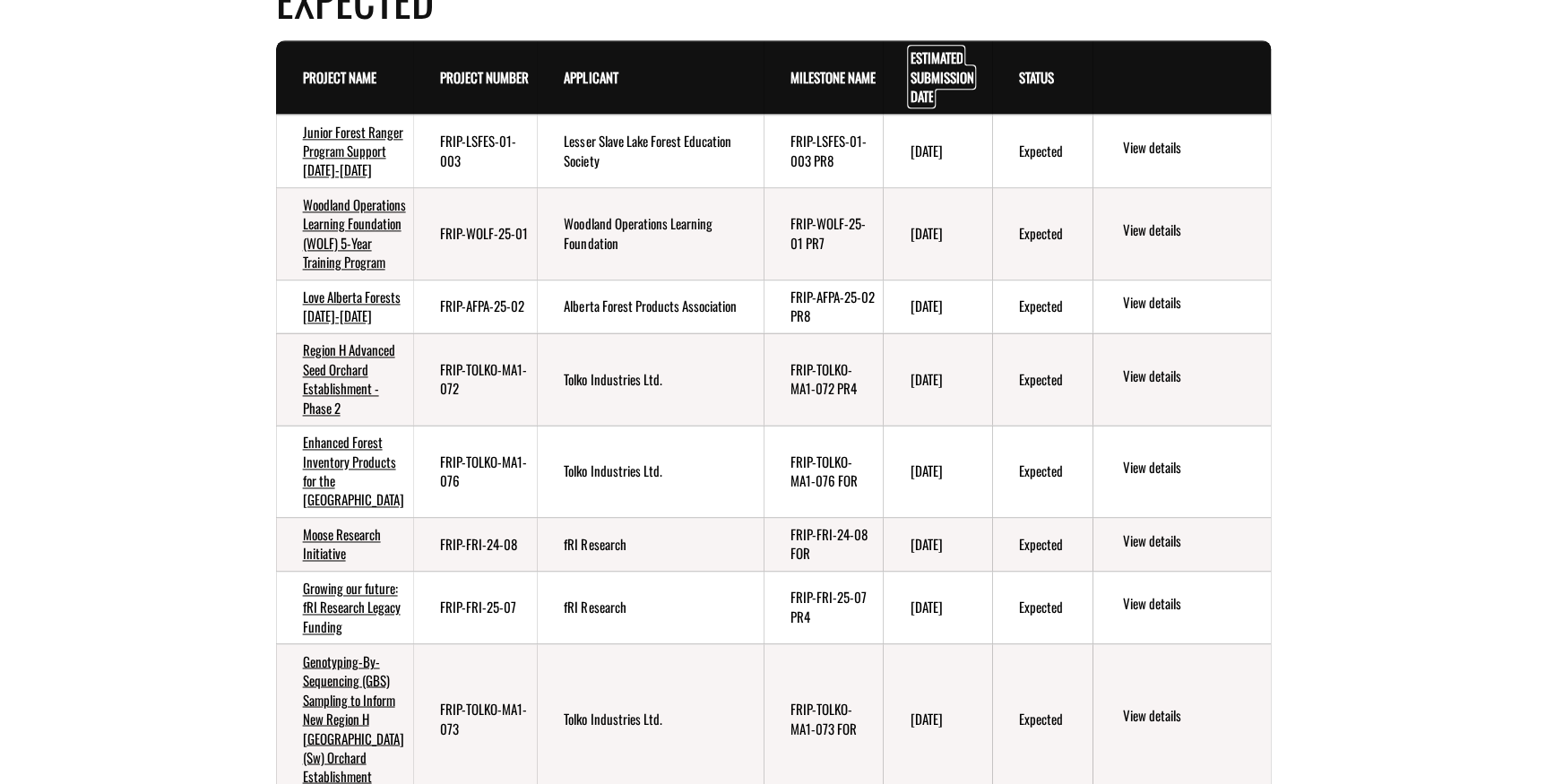
click at [934, 105] on link "Estimated Submission Date . sort descending" at bounding box center [941, 77] width 64 height 59
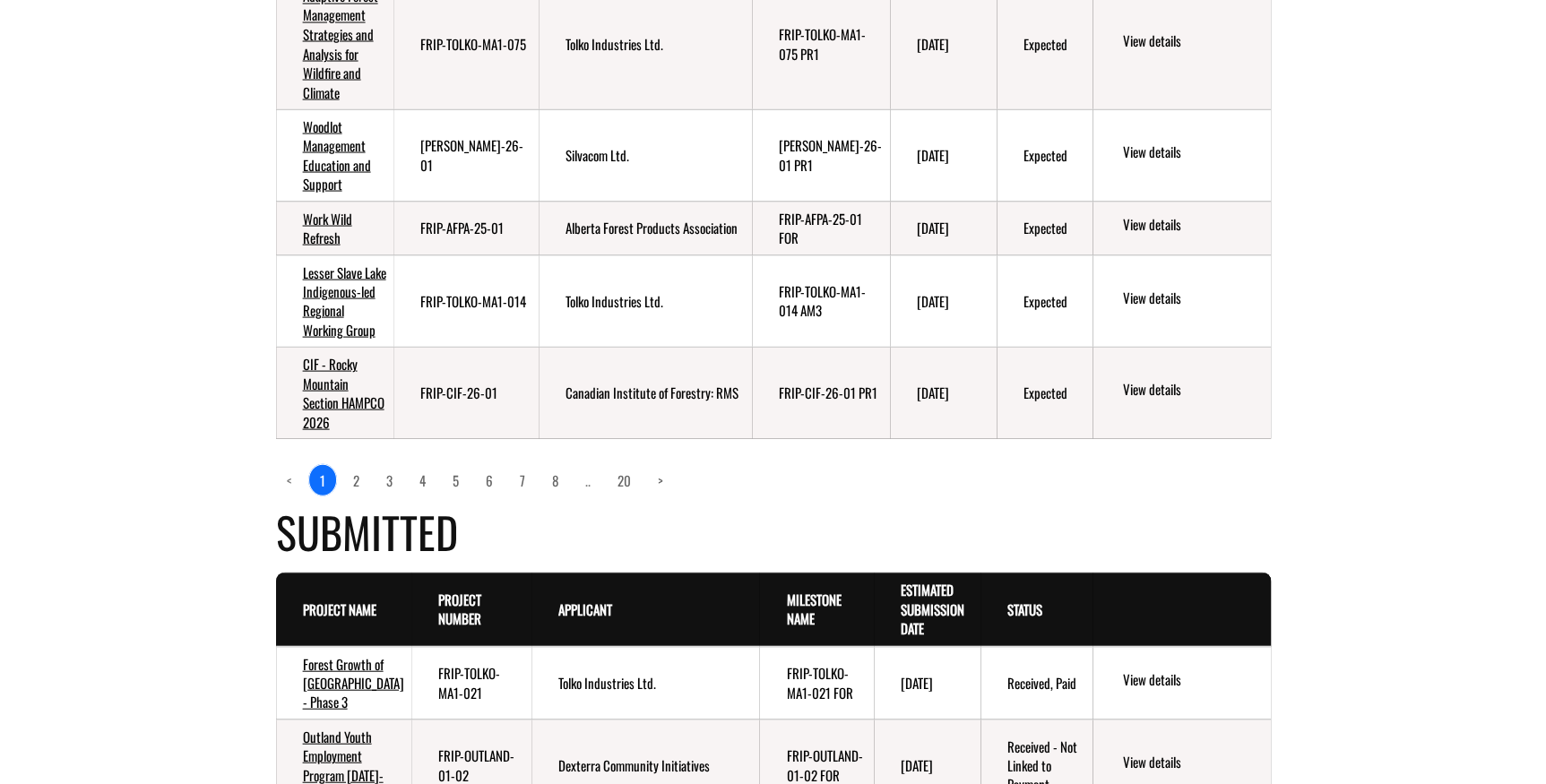
scroll to position [1547, 0]
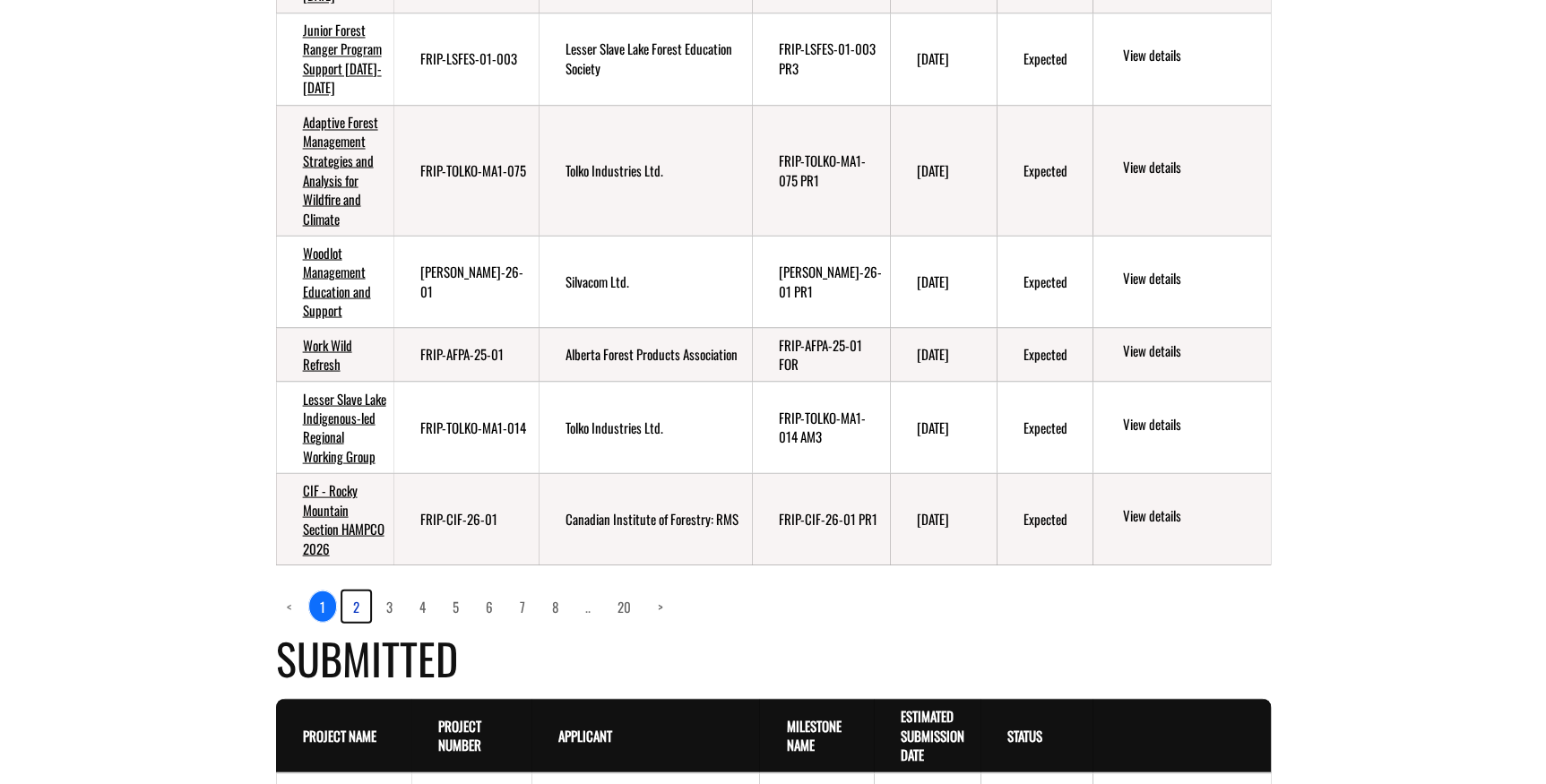
click at [359, 621] on link "2" at bounding box center [356, 606] width 28 height 31
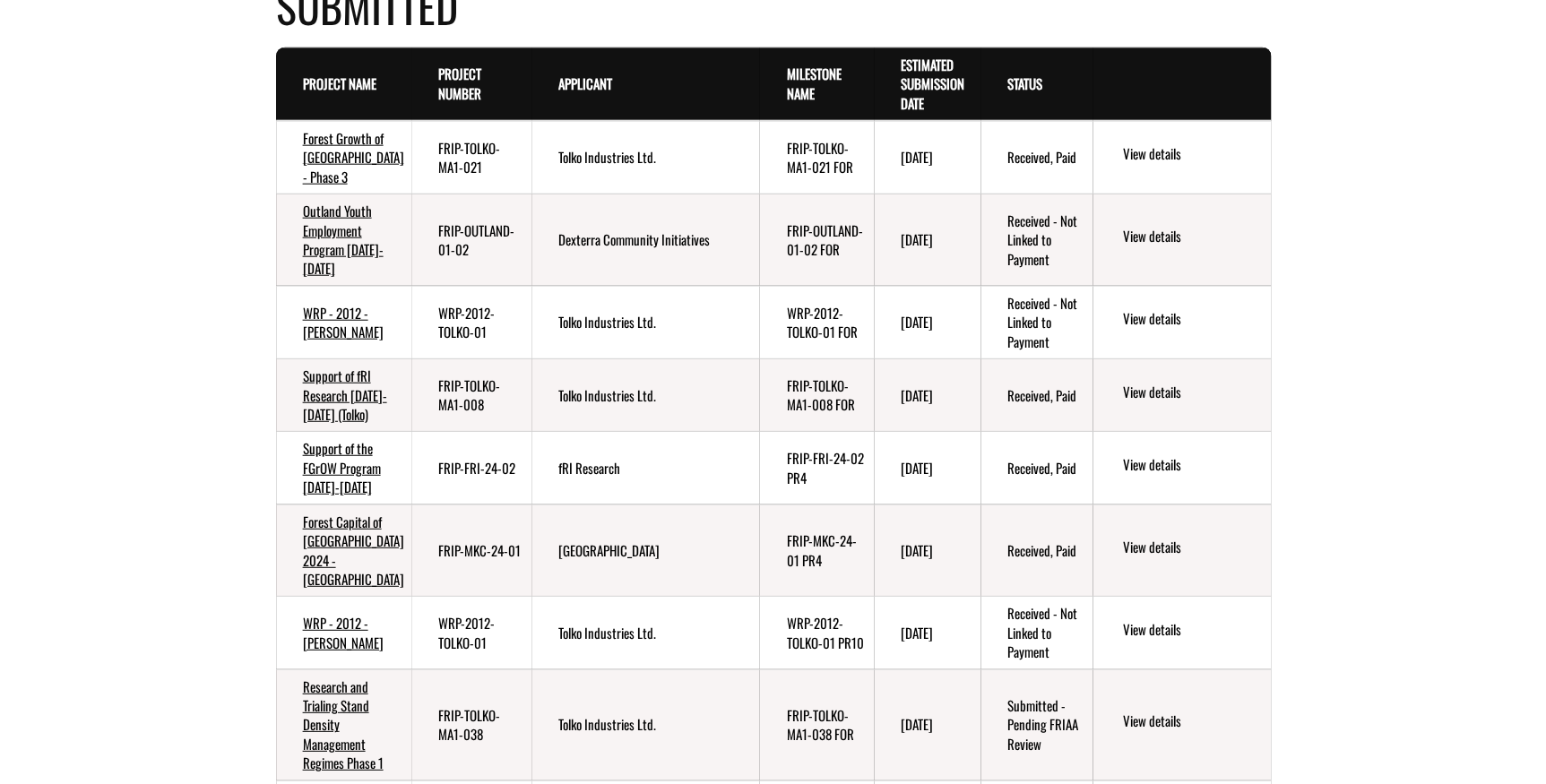
scroll to position [2205, 0]
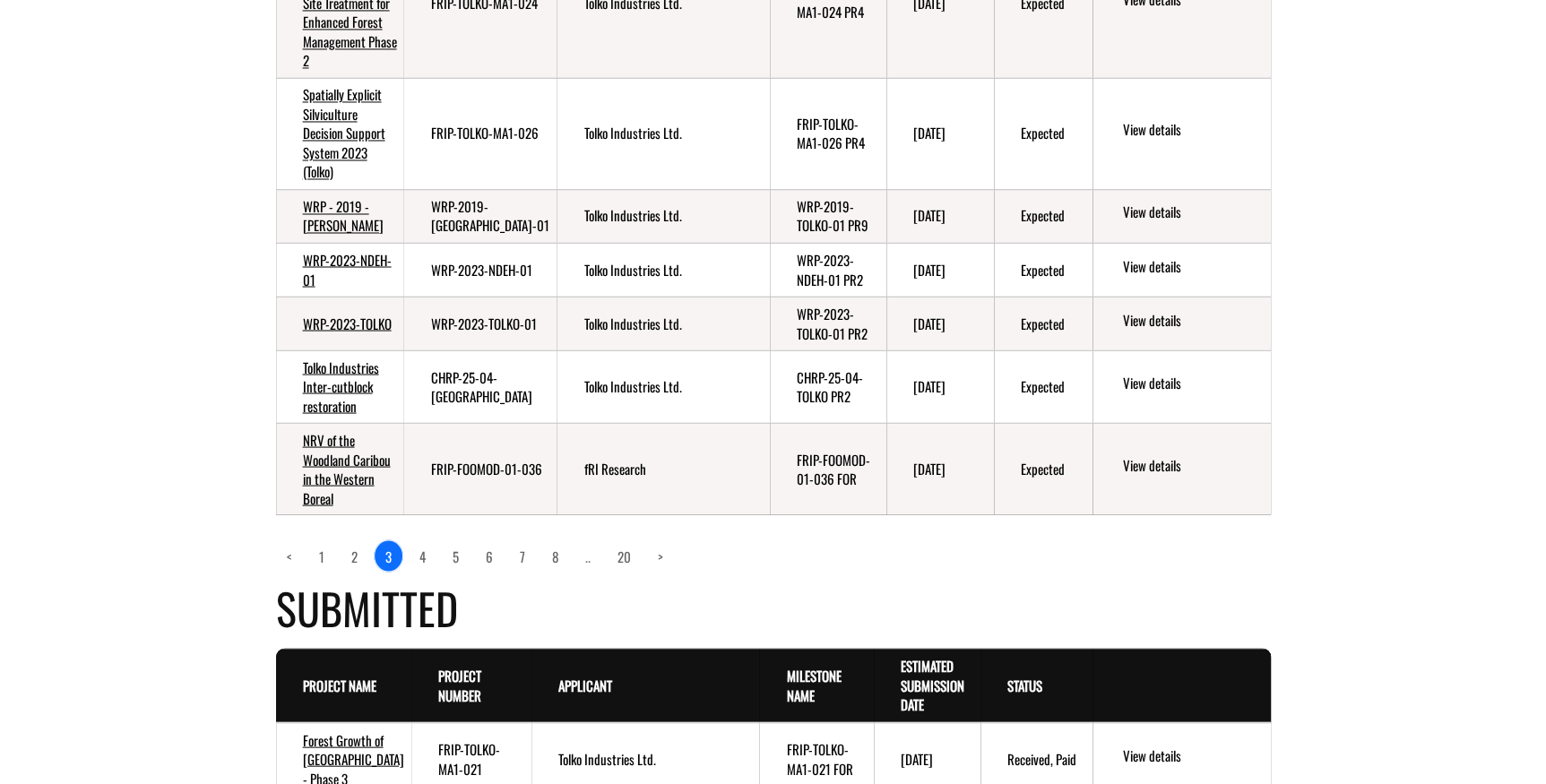
scroll to position [1349, 0]
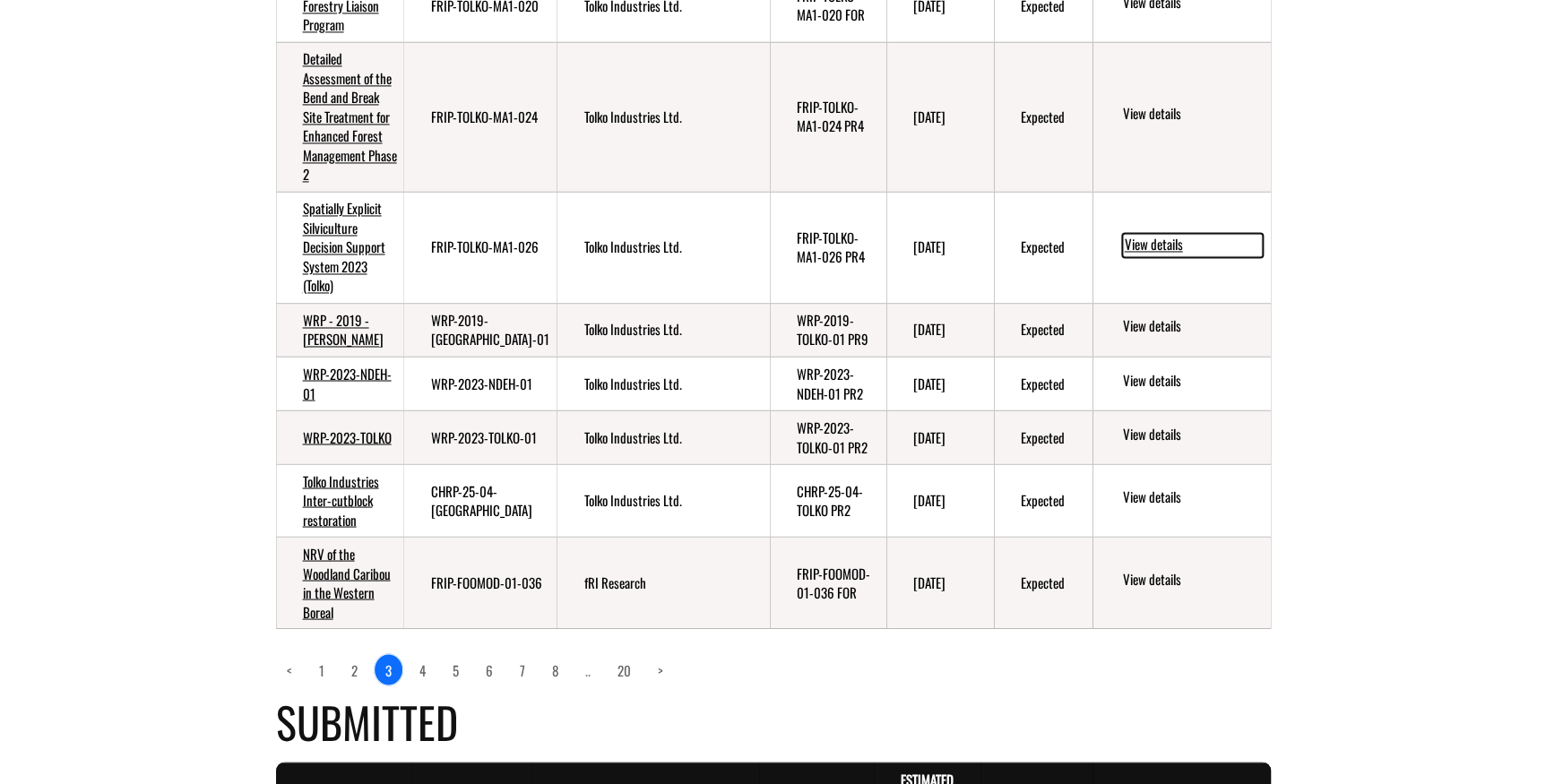
click at [1166, 256] on link "View details" at bounding box center [1193, 244] width 141 height 23
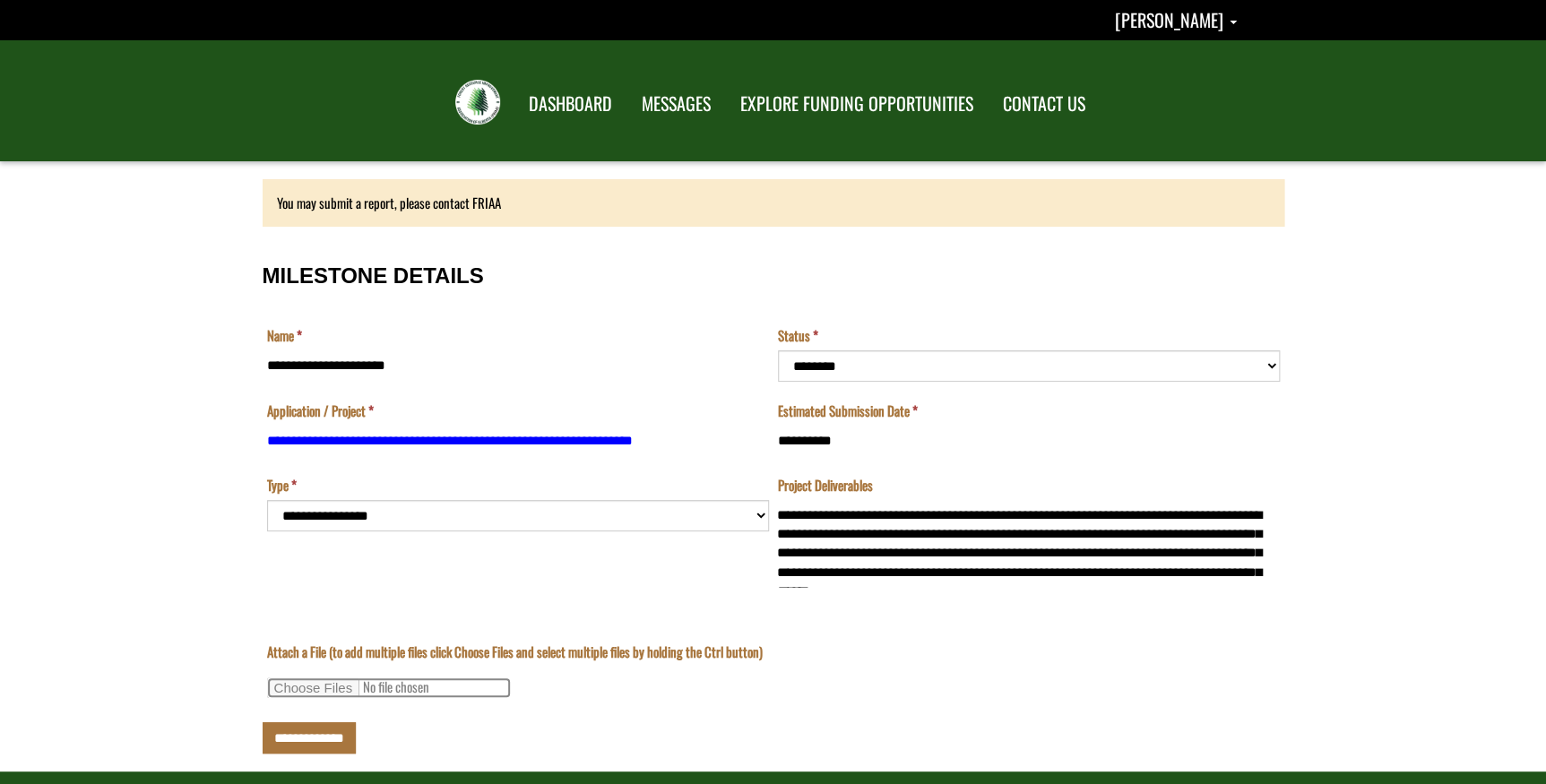
click at [312, 686] on input "Attach a File (to add multiple files click Choose Files and select multiple fil…" at bounding box center [389, 688] width 243 height 21
select select "*********"
type input "**********"
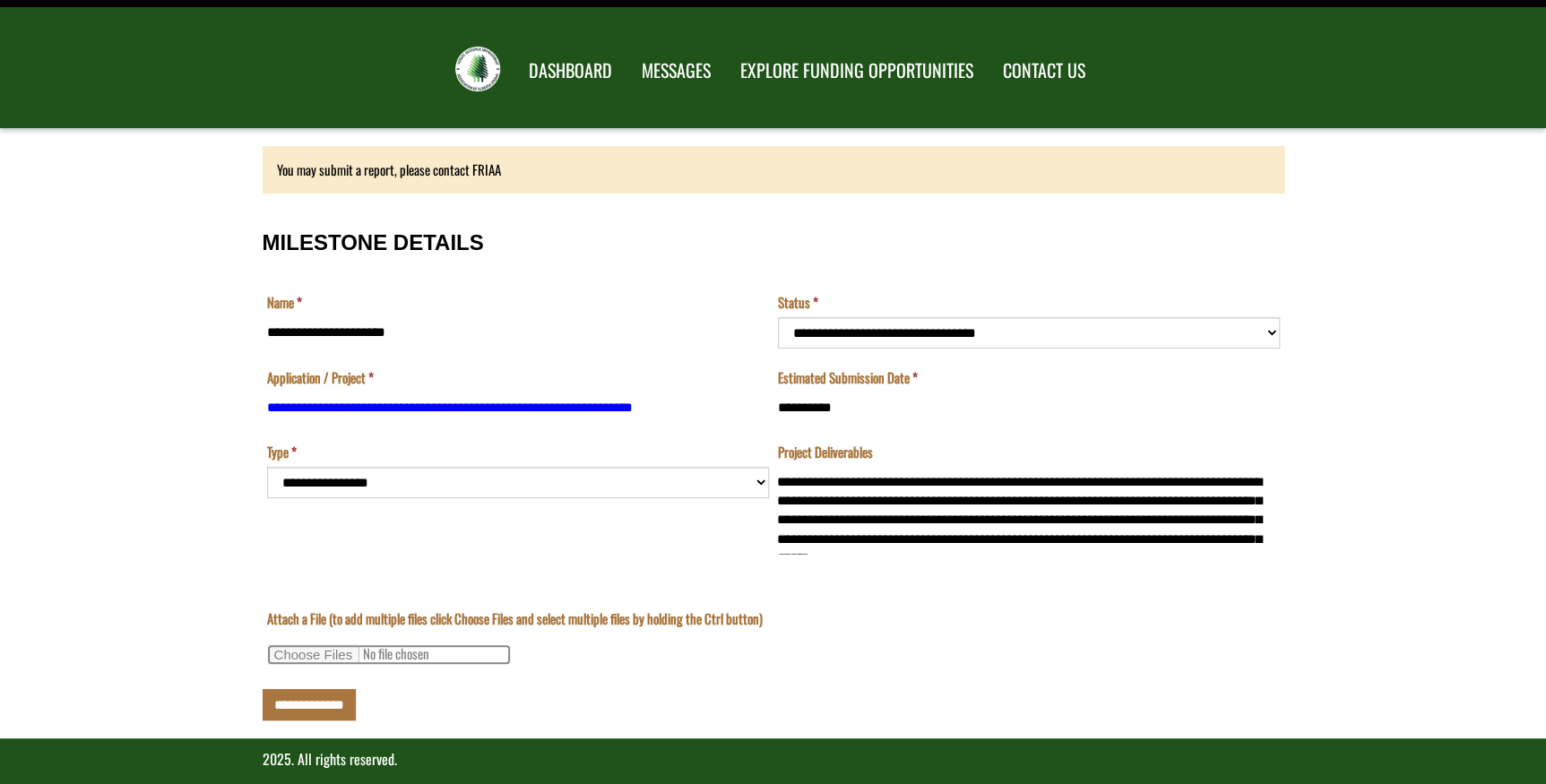
scroll to position [51, 0]
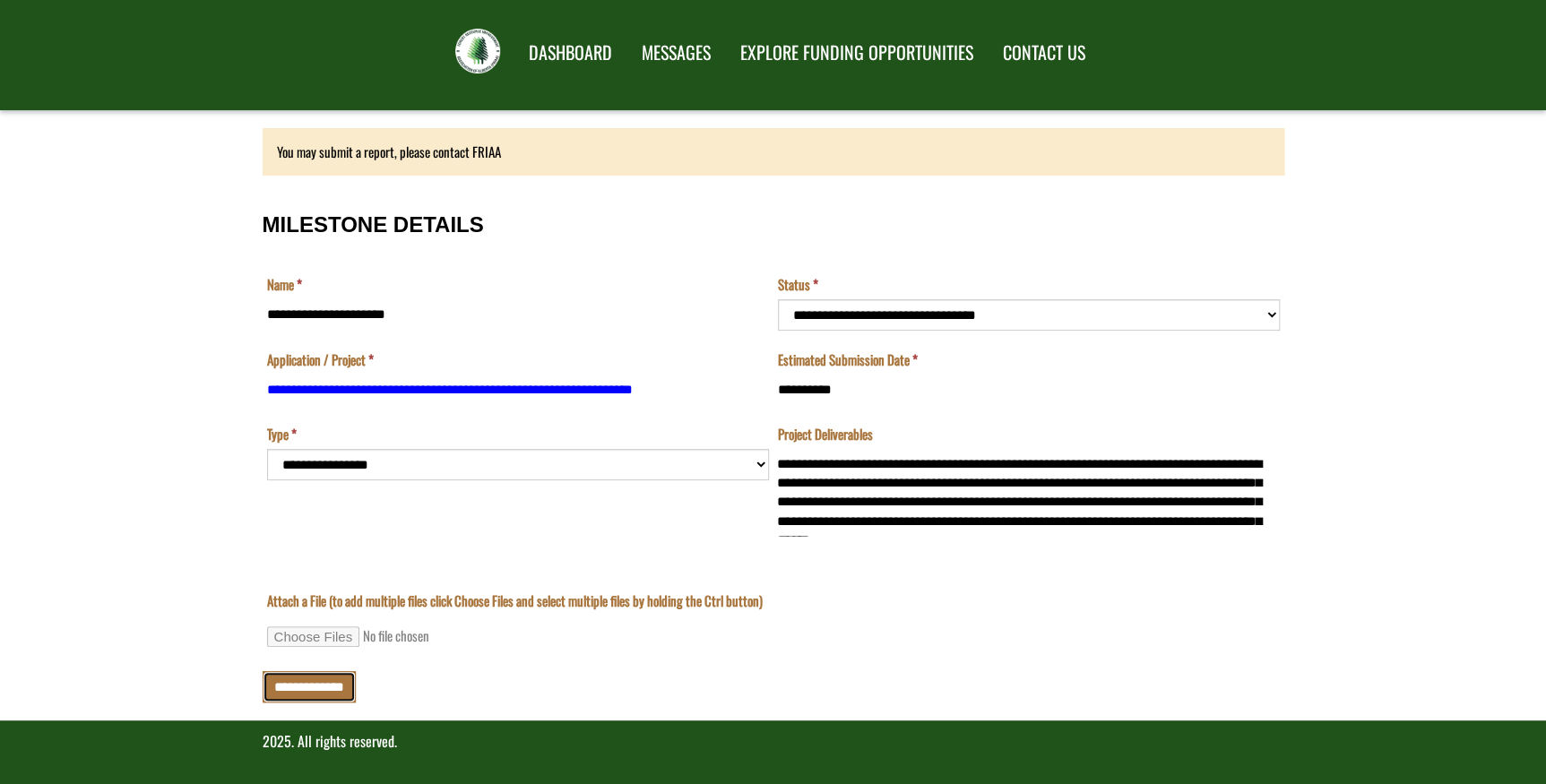
click at [310, 681] on input "**********" at bounding box center [308, 687] width 93 height 32
type input "**********"
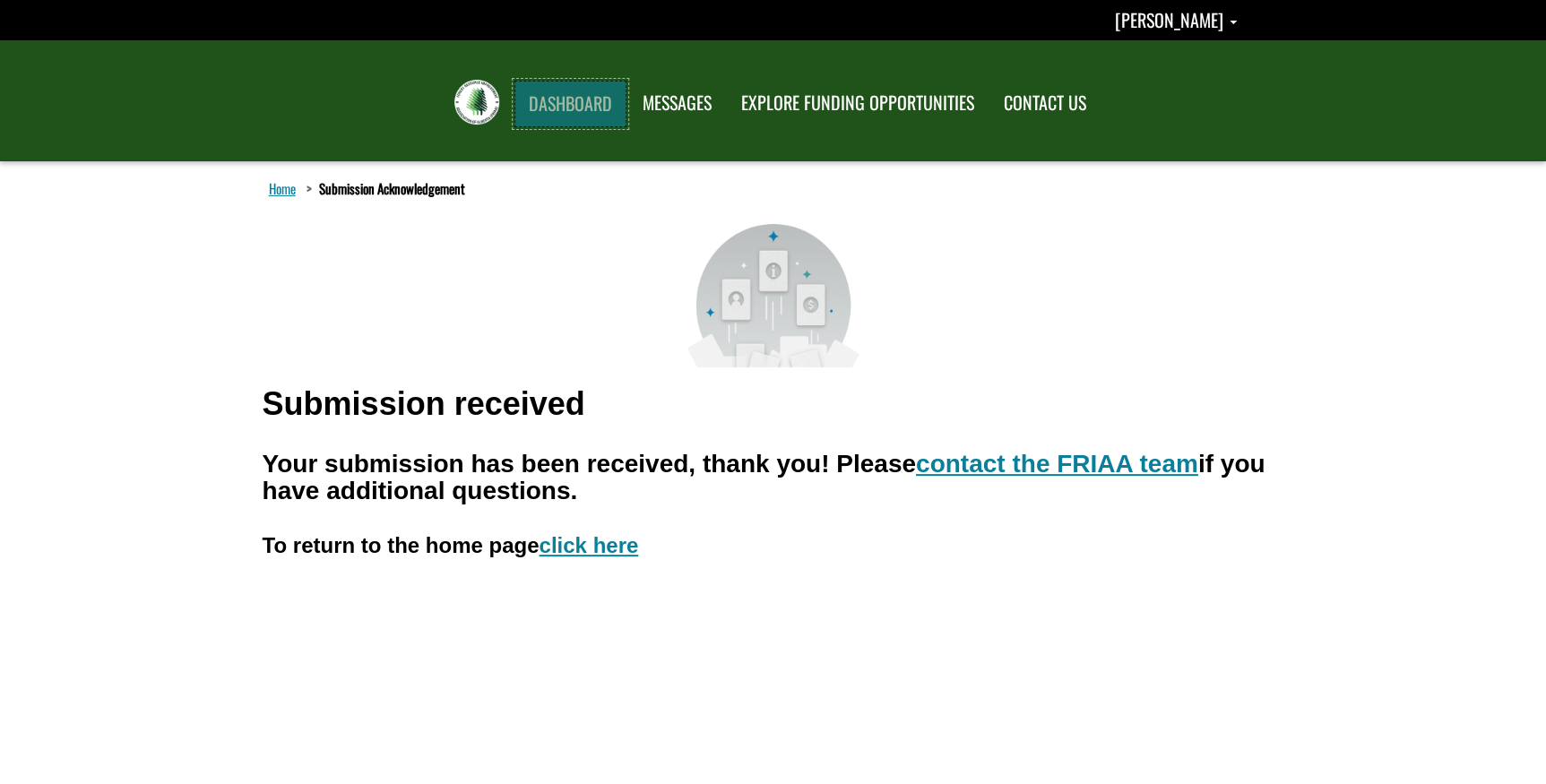
click at [549, 89] on link "DASHBOARD" at bounding box center [571, 104] width 112 height 47
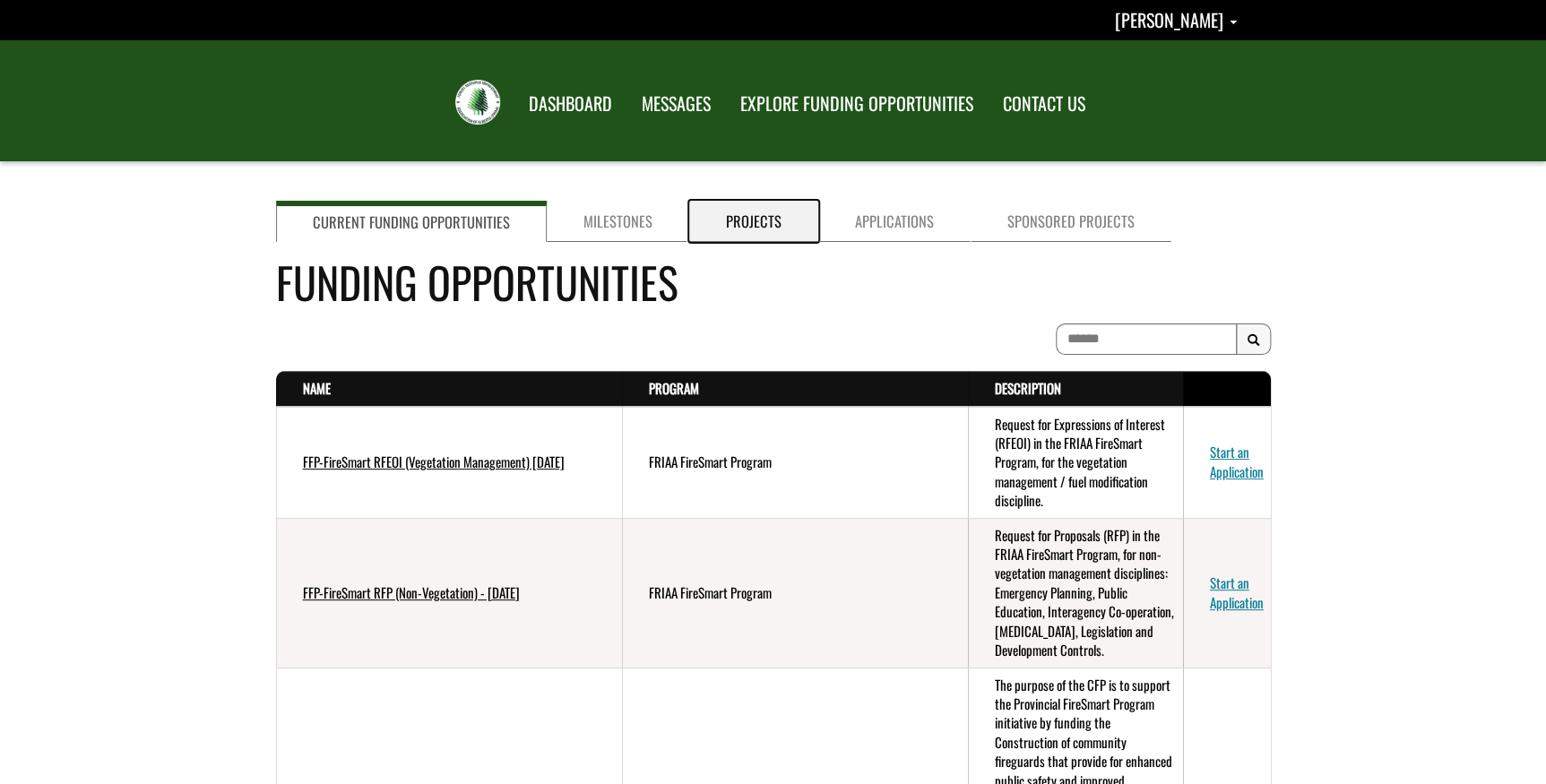
click at [753, 213] on link "Projects" at bounding box center [753, 222] width 129 height 41
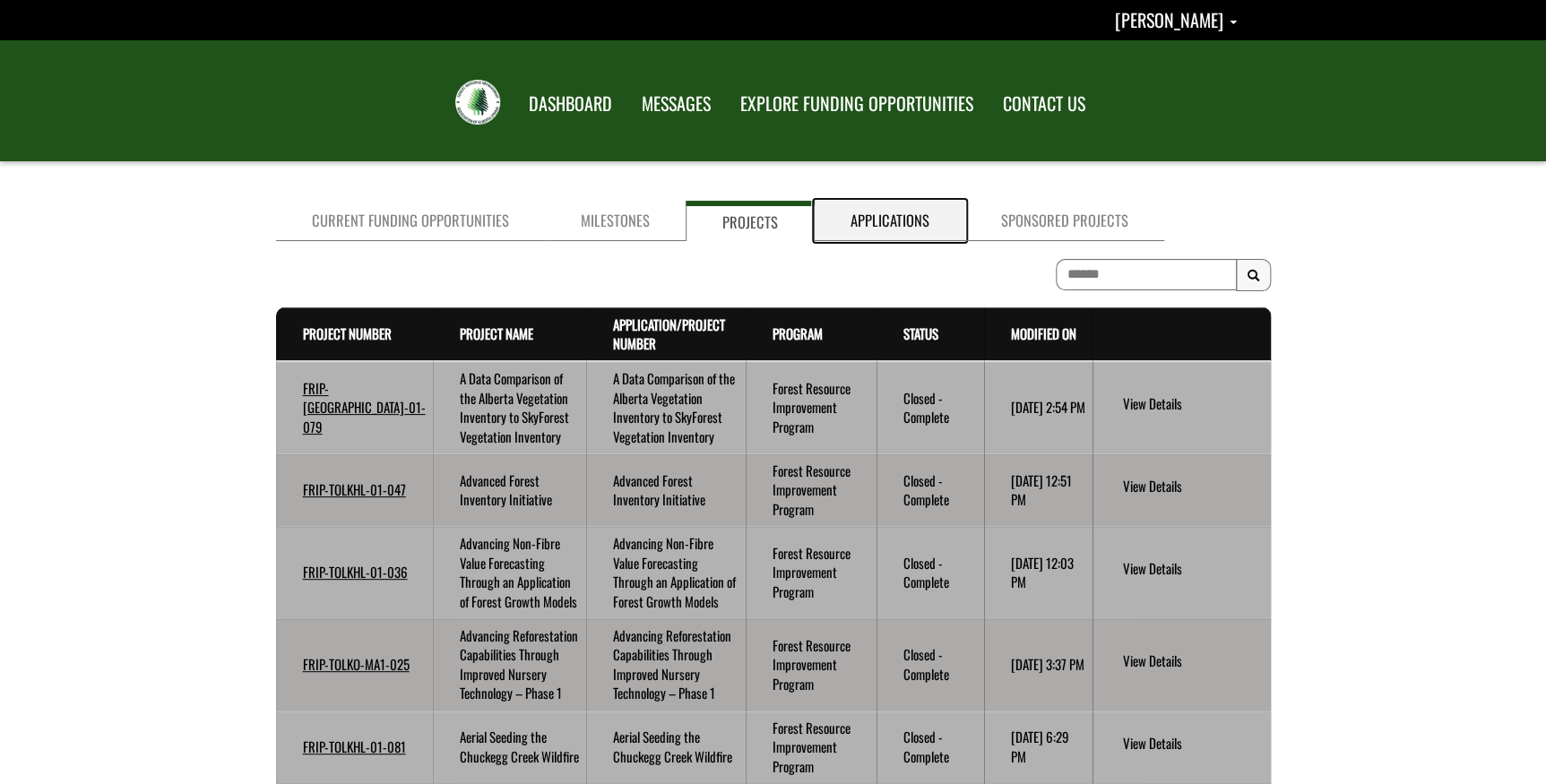
click at [868, 219] on link "Applications" at bounding box center [890, 221] width 151 height 41
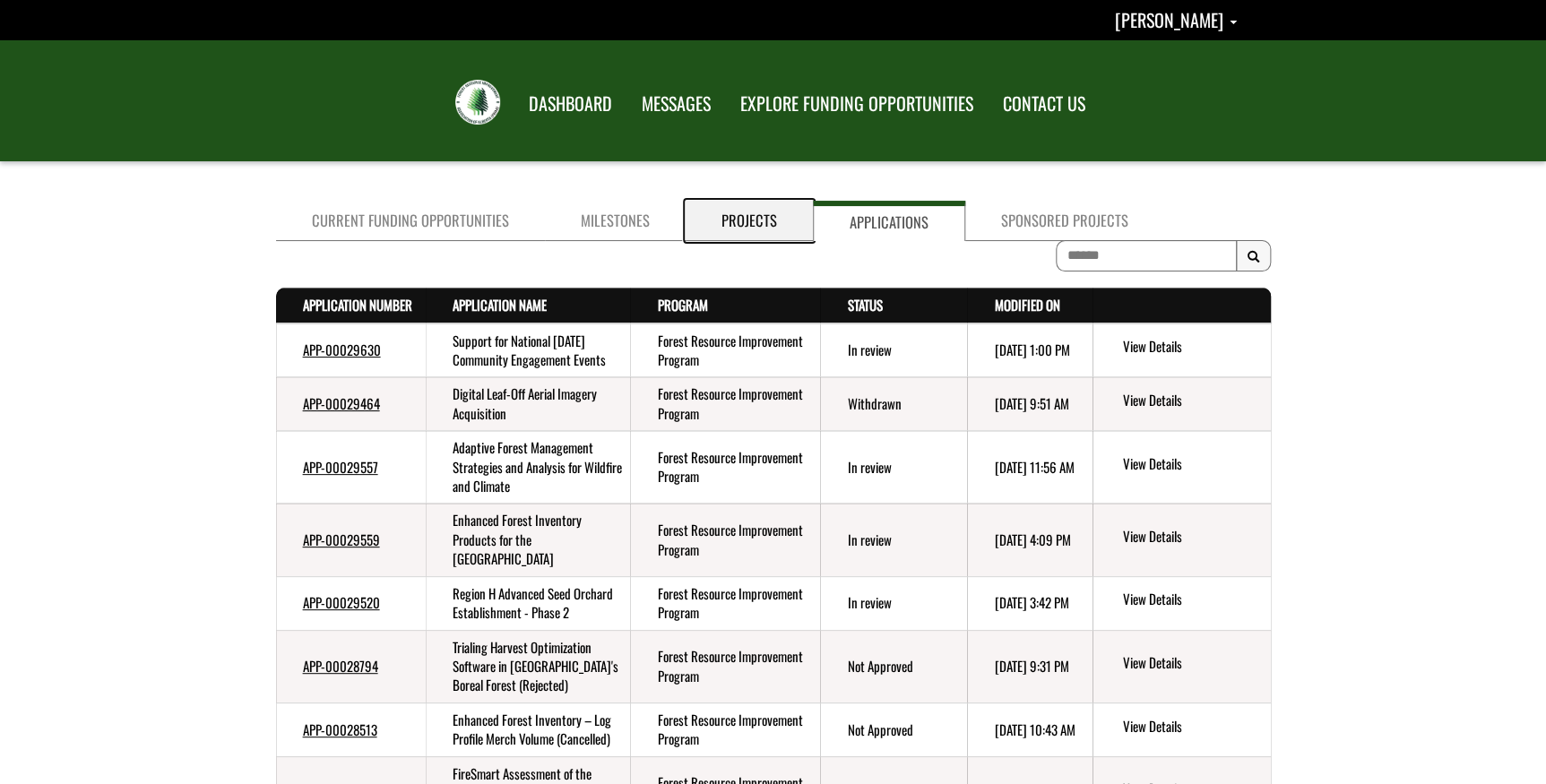
click at [744, 223] on link "Projects" at bounding box center [749, 221] width 127 height 41
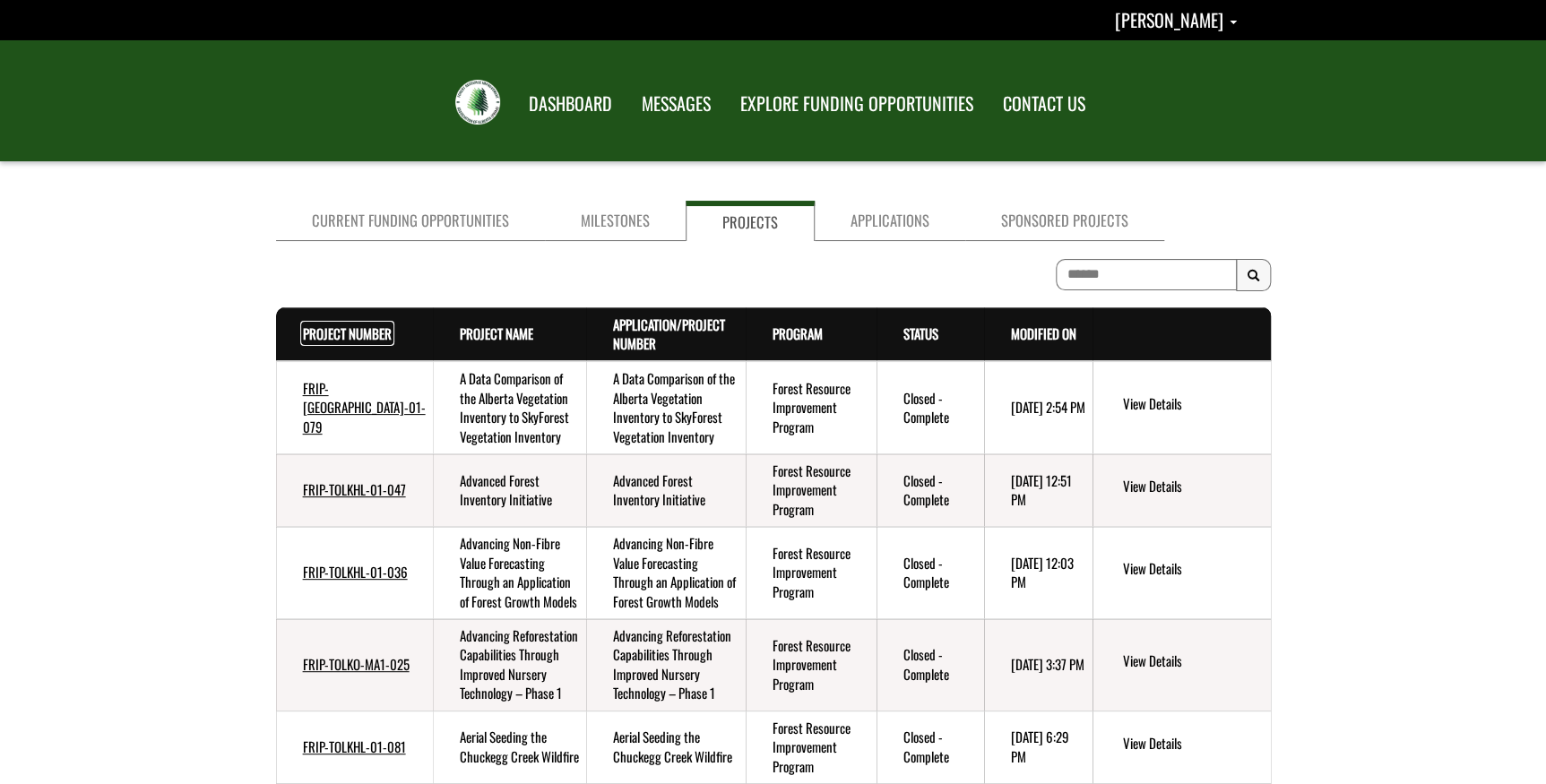
click at [321, 333] on link "Project Number . sort descending" at bounding box center [347, 333] width 88 height 20
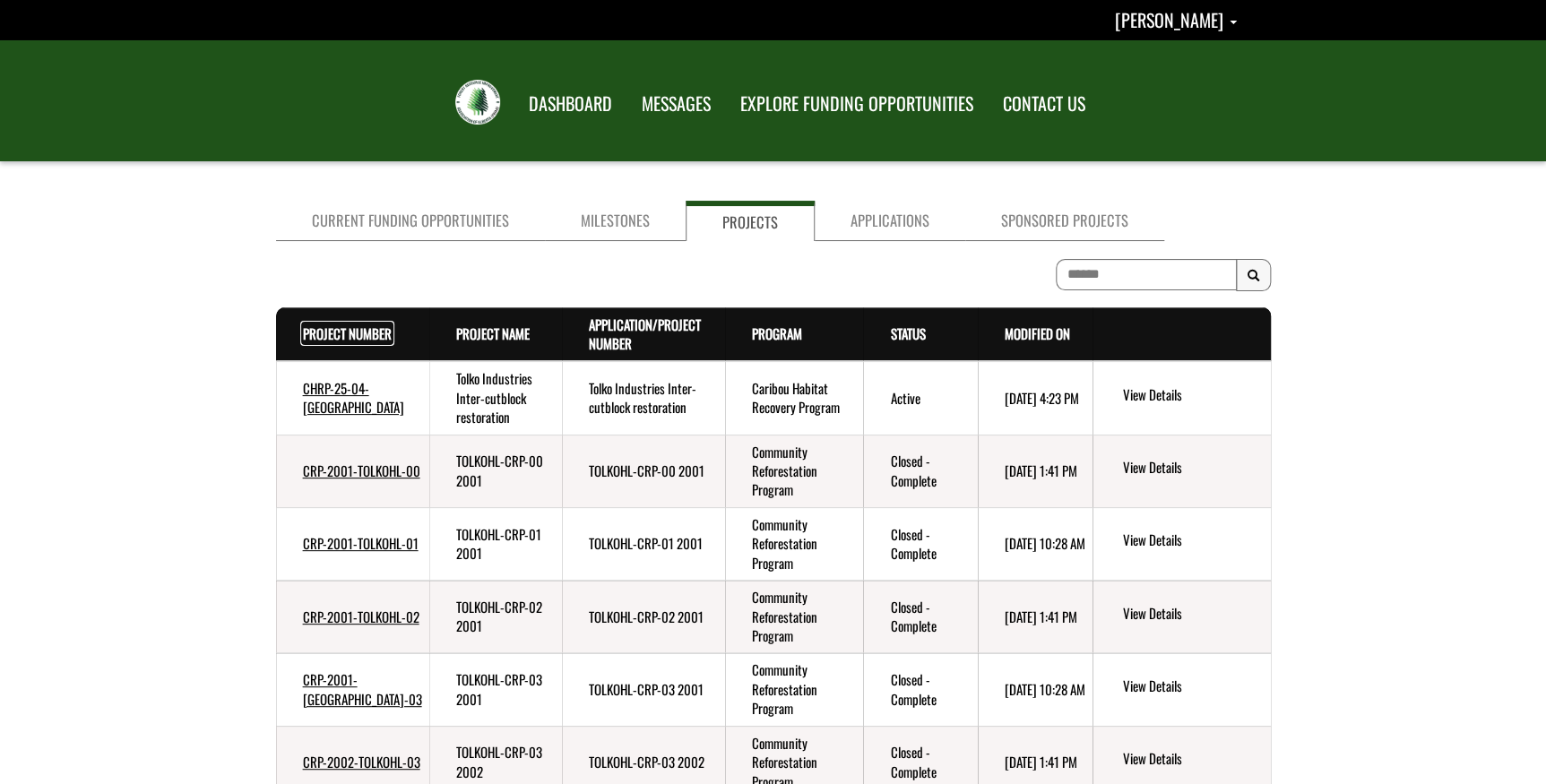
click at [321, 333] on link "Project Number . sort descending" at bounding box center [347, 333] width 88 height 20
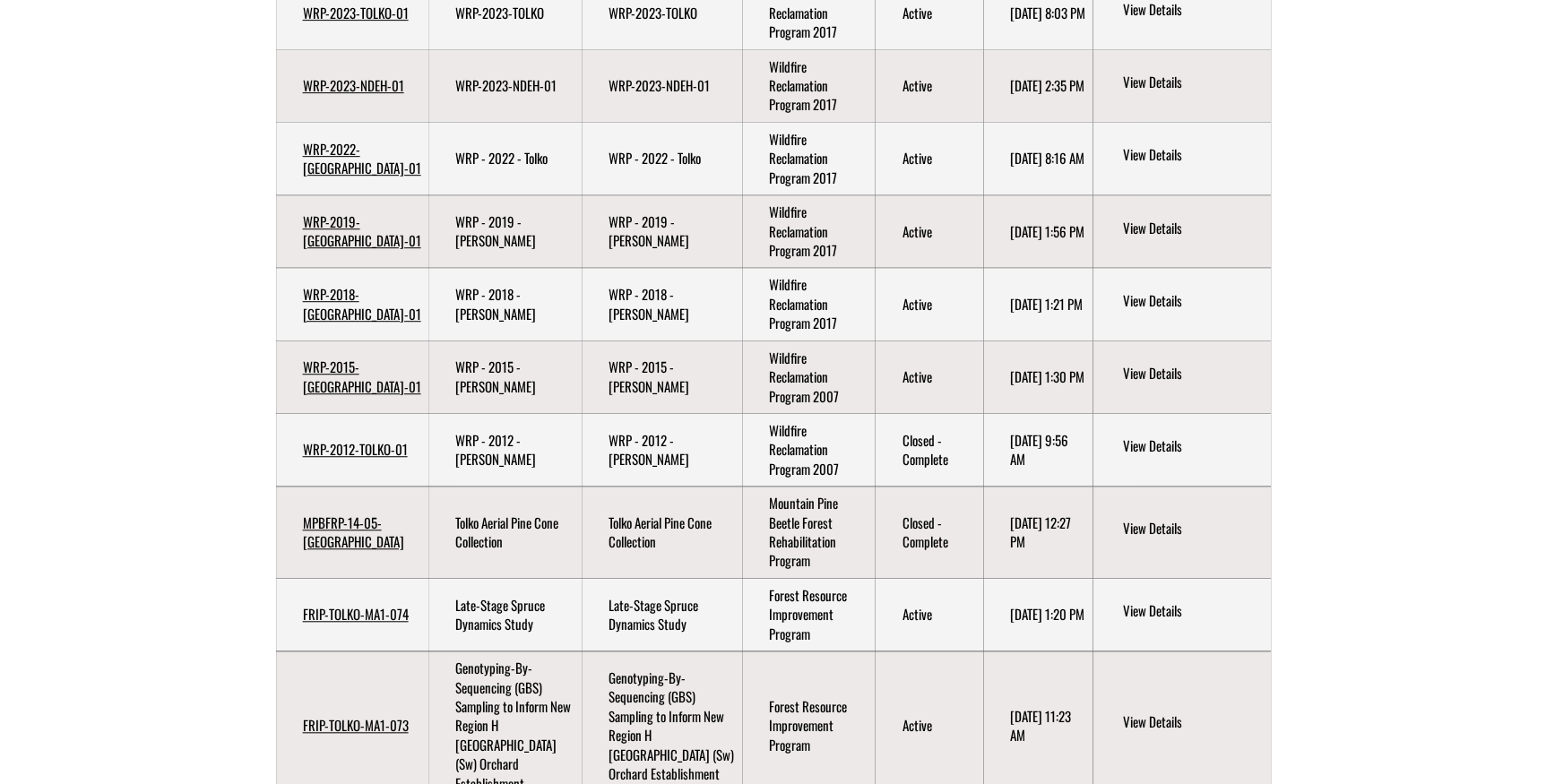
scroll to position [400, 0]
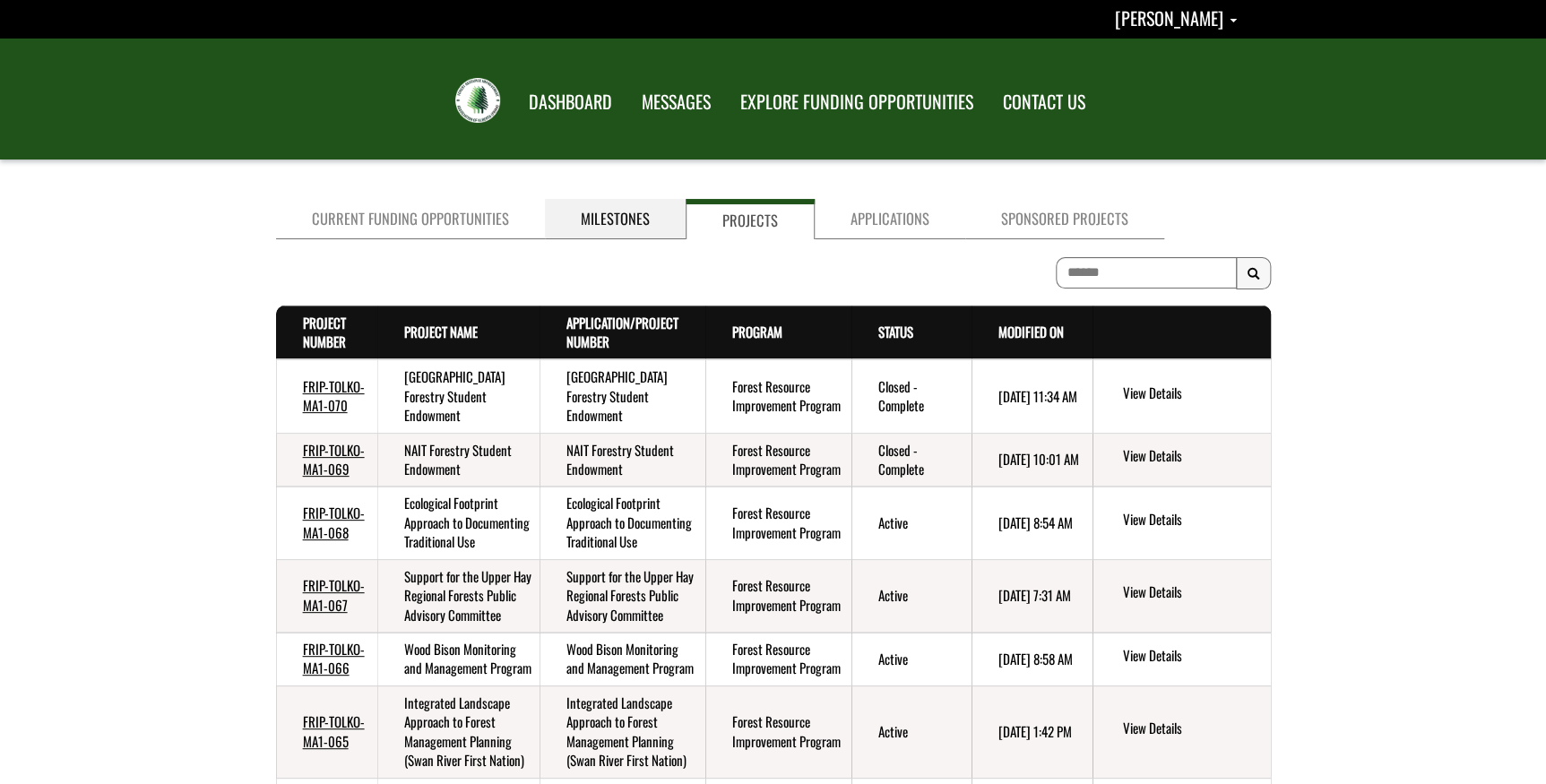
scroll to position [0, 0]
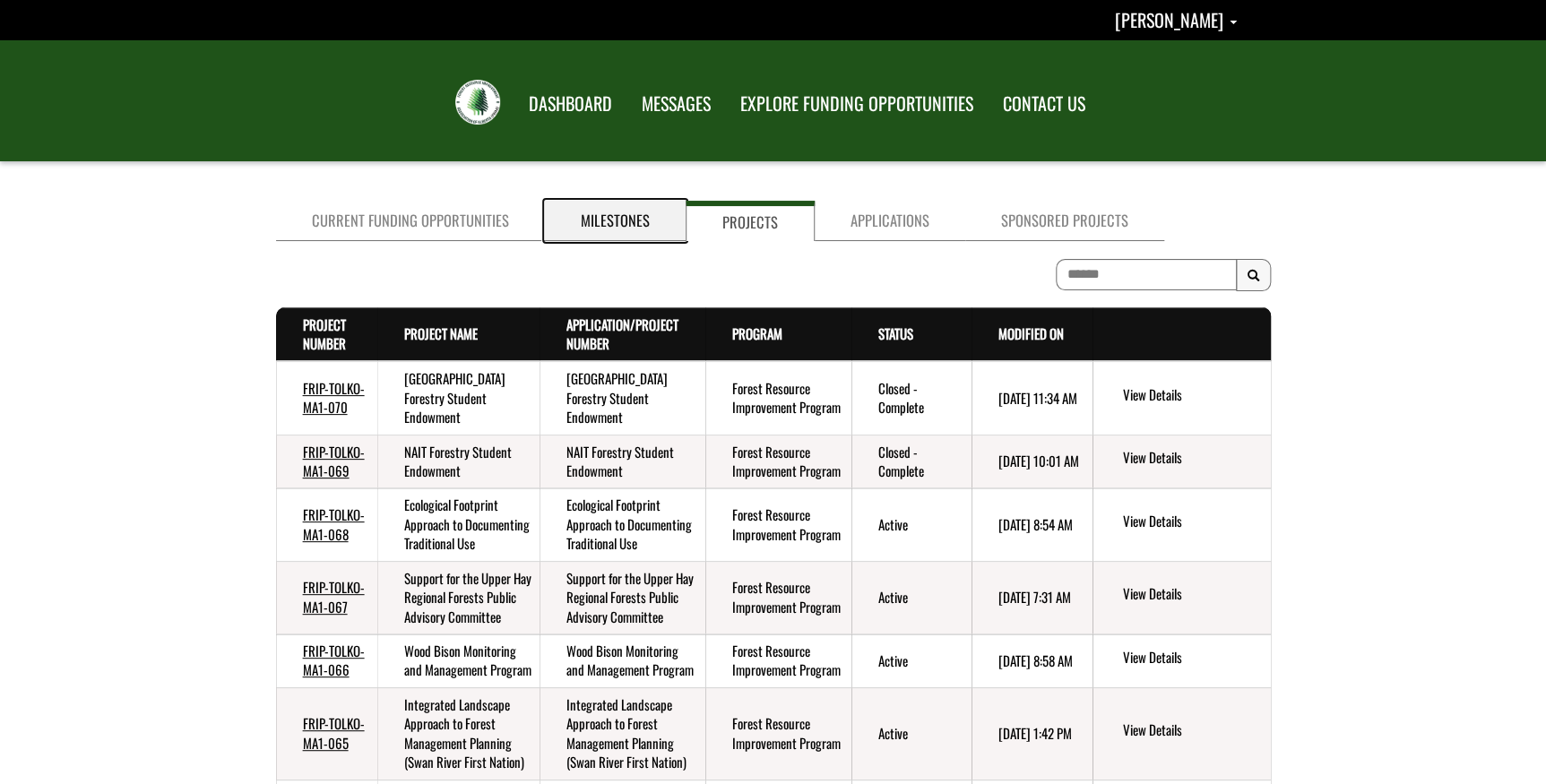
click at [590, 210] on link "Milestones" at bounding box center [615, 221] width 141 height 41
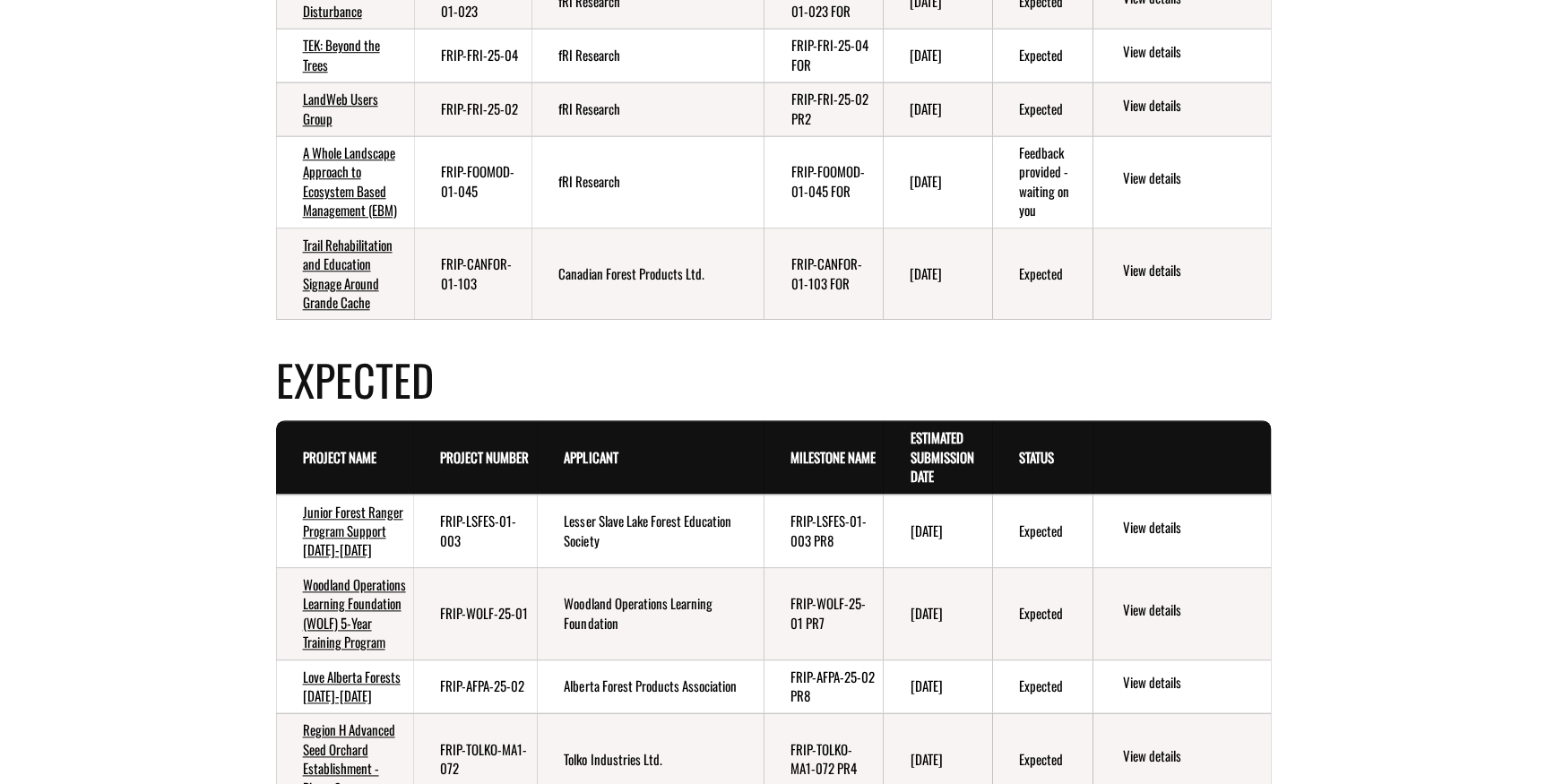
scroll to position [815, 0]
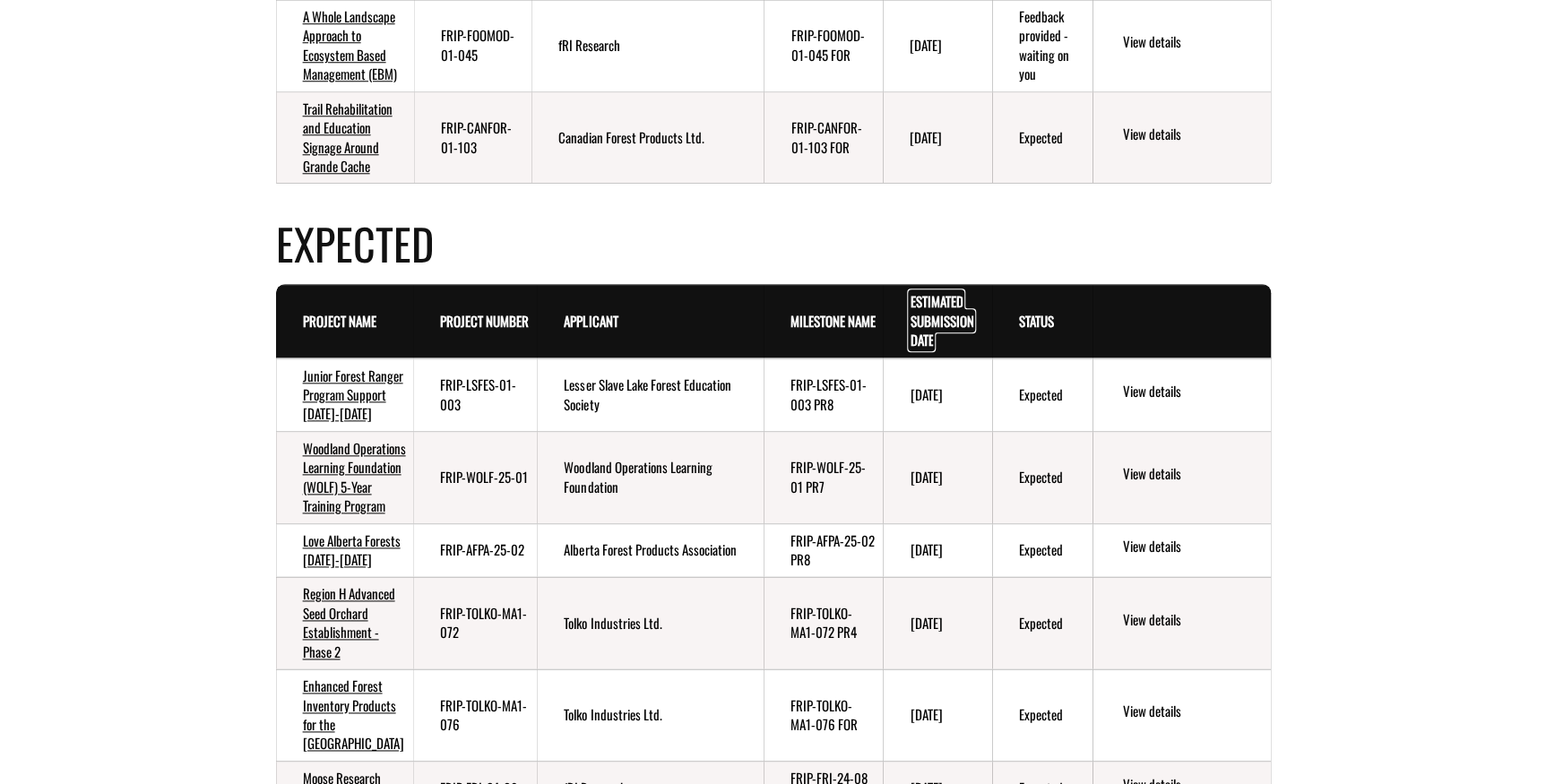
click at [924, 350] on link "Estimated Submission Date . sort descending" at bounding box center [941, 320] width 64 height 59
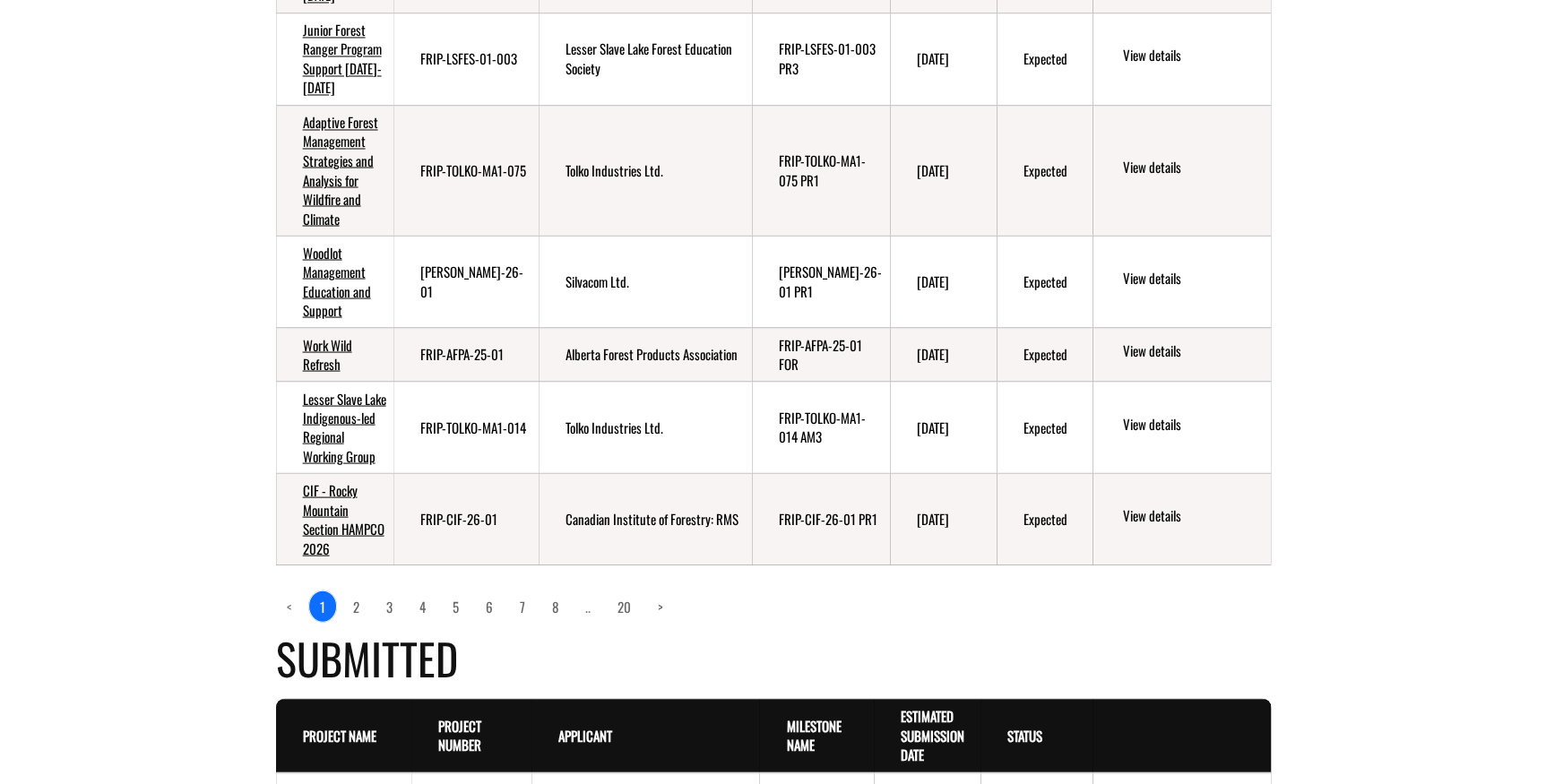
scroll to position [1628, 0]
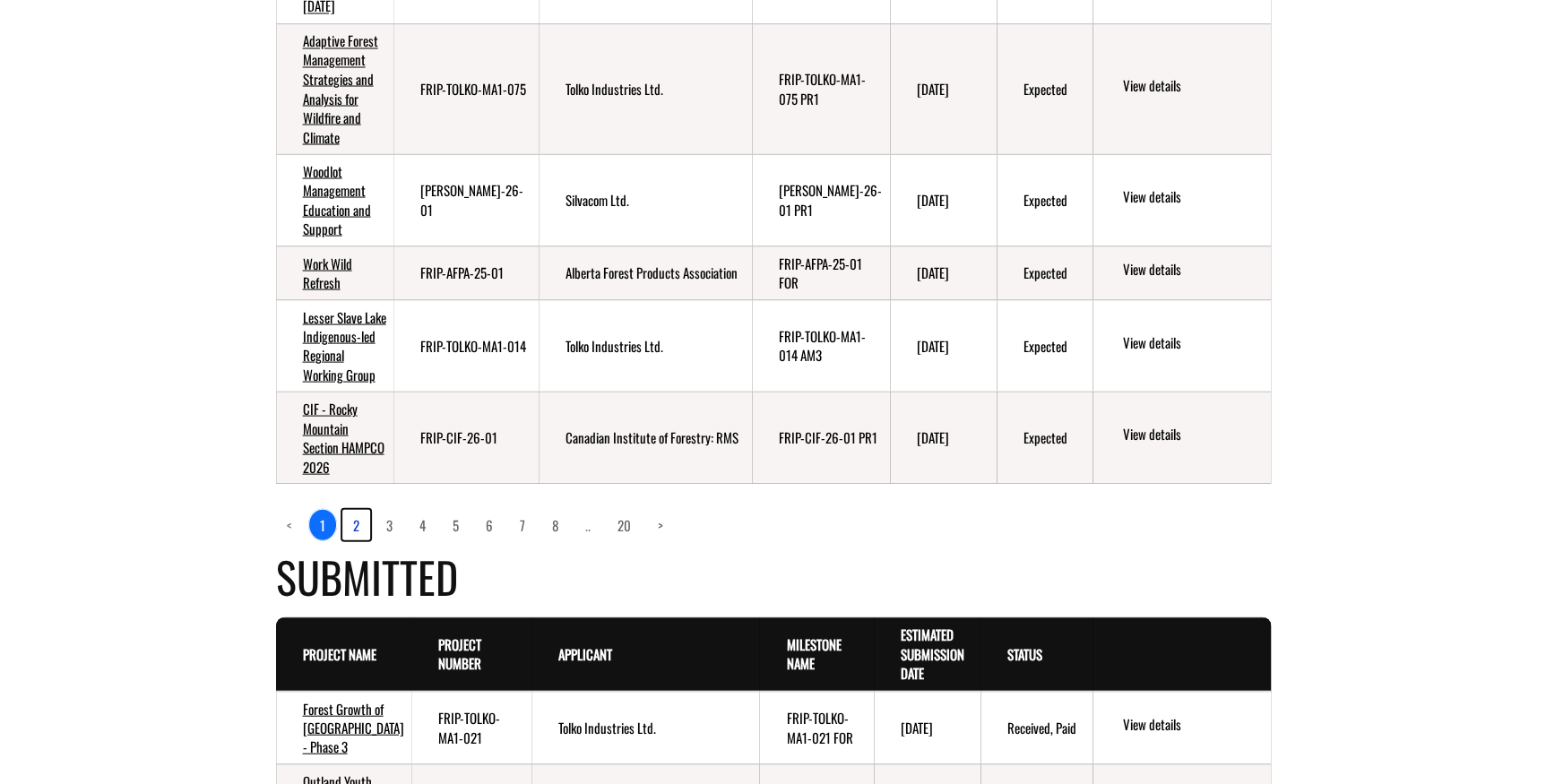
click at [360, 539] on link "2" at bounding box center [356, 524] width 28 height 31
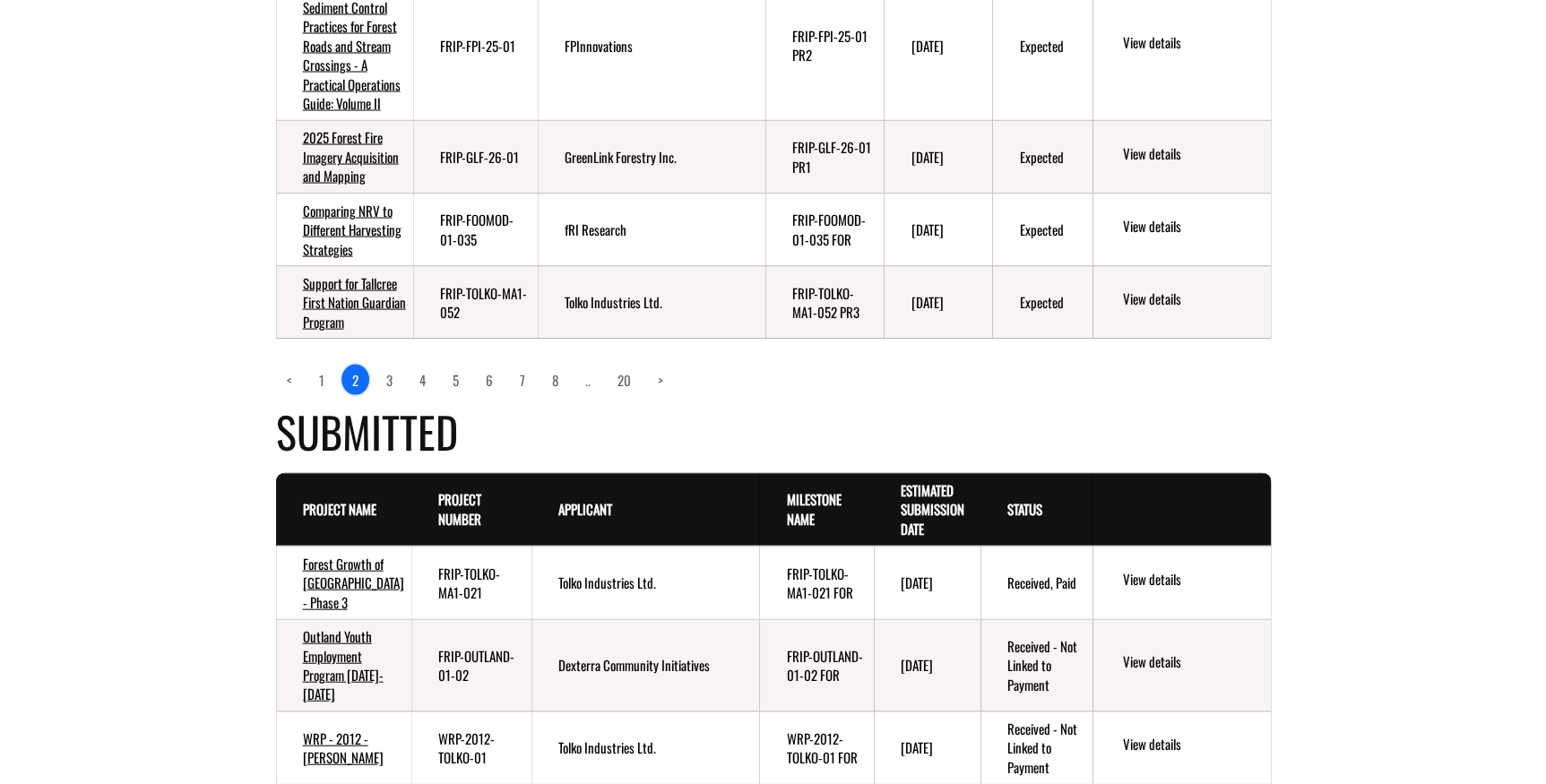
scroll to position [1791, 0]
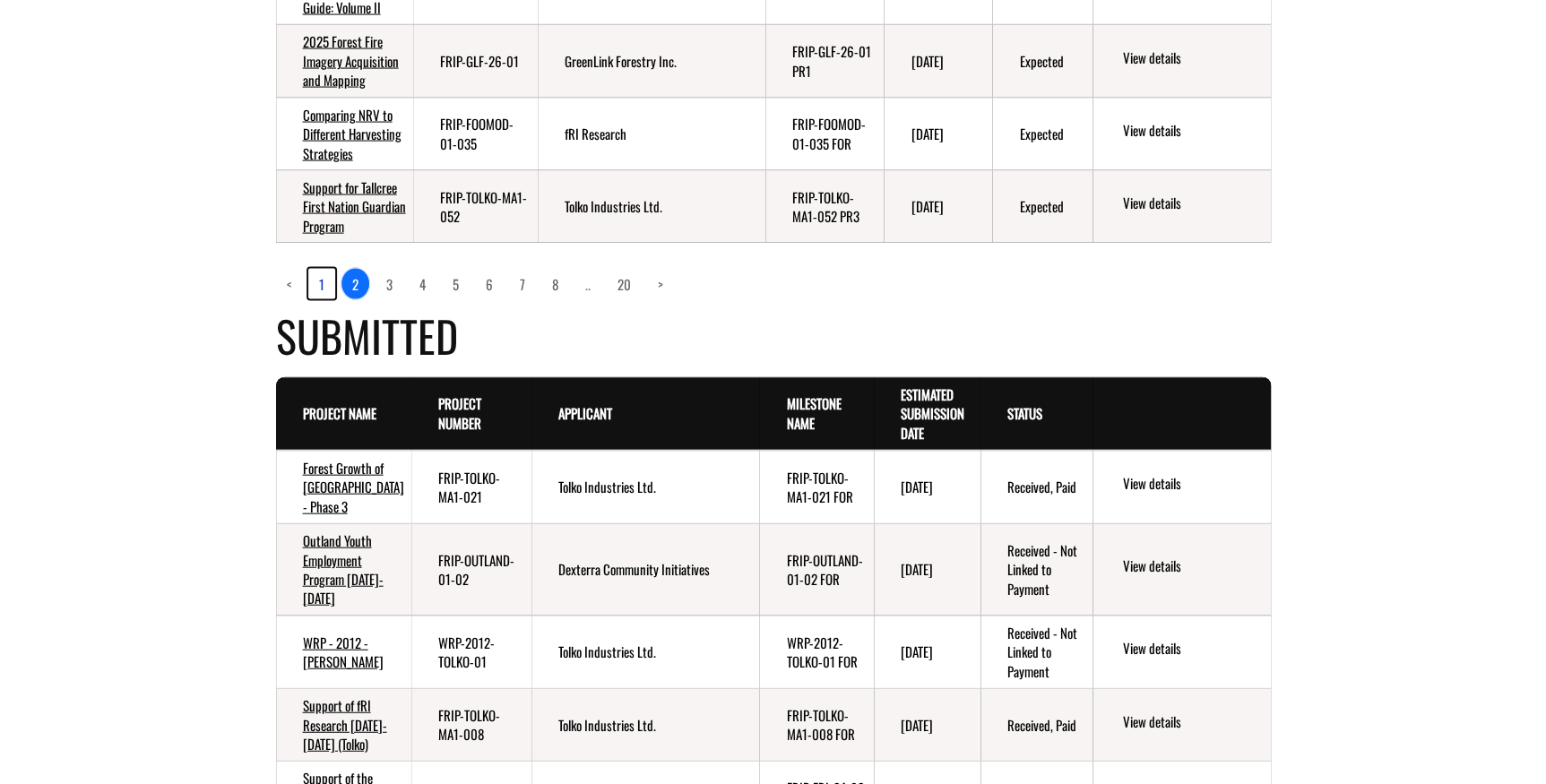
click at [324, 299] on link "1" at bounding box center [322, 284] width 27 height 31
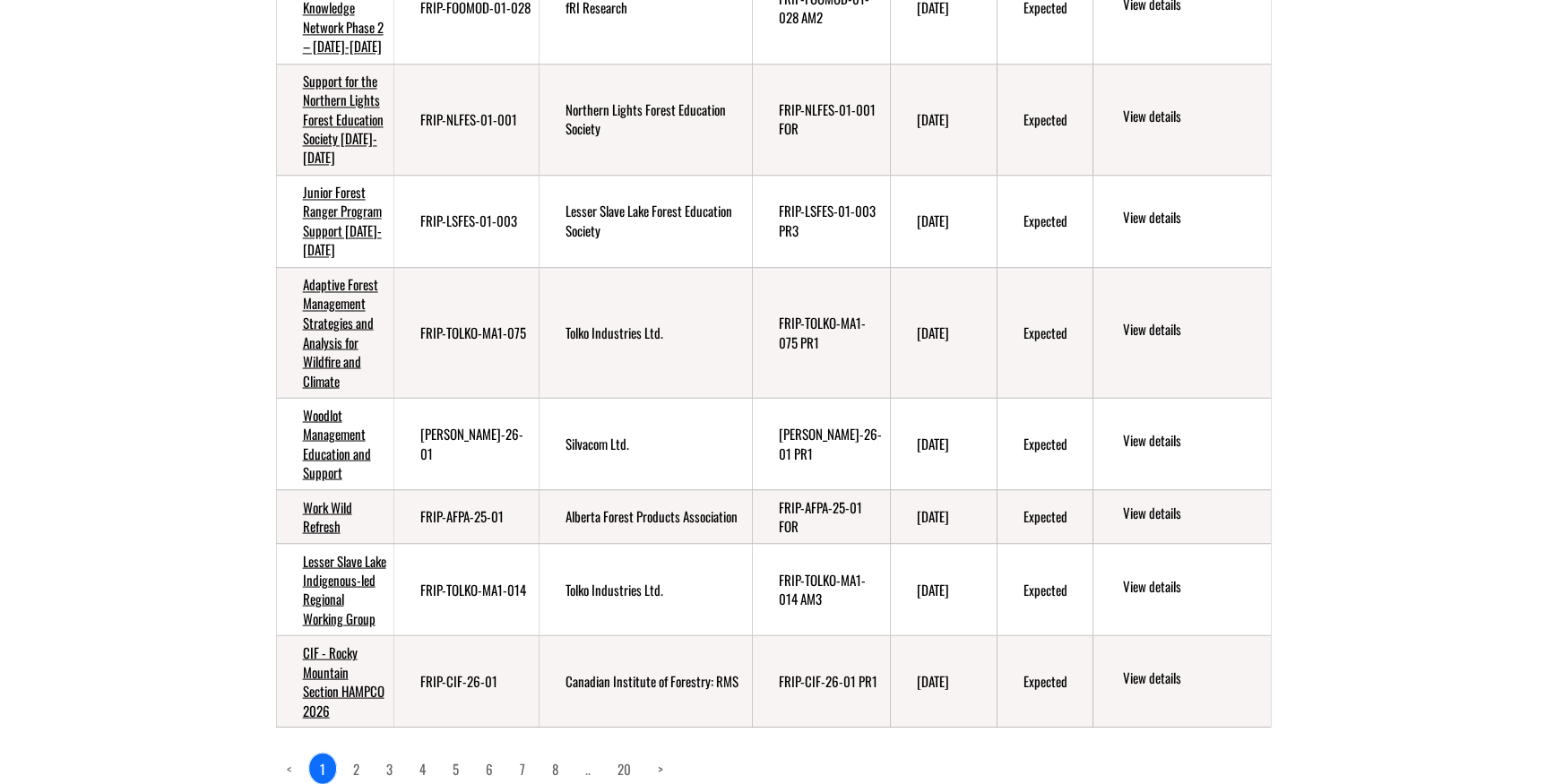
scroll to position [1384, 0]
